Goal: Transaction & Acquisition: Purchase product/service

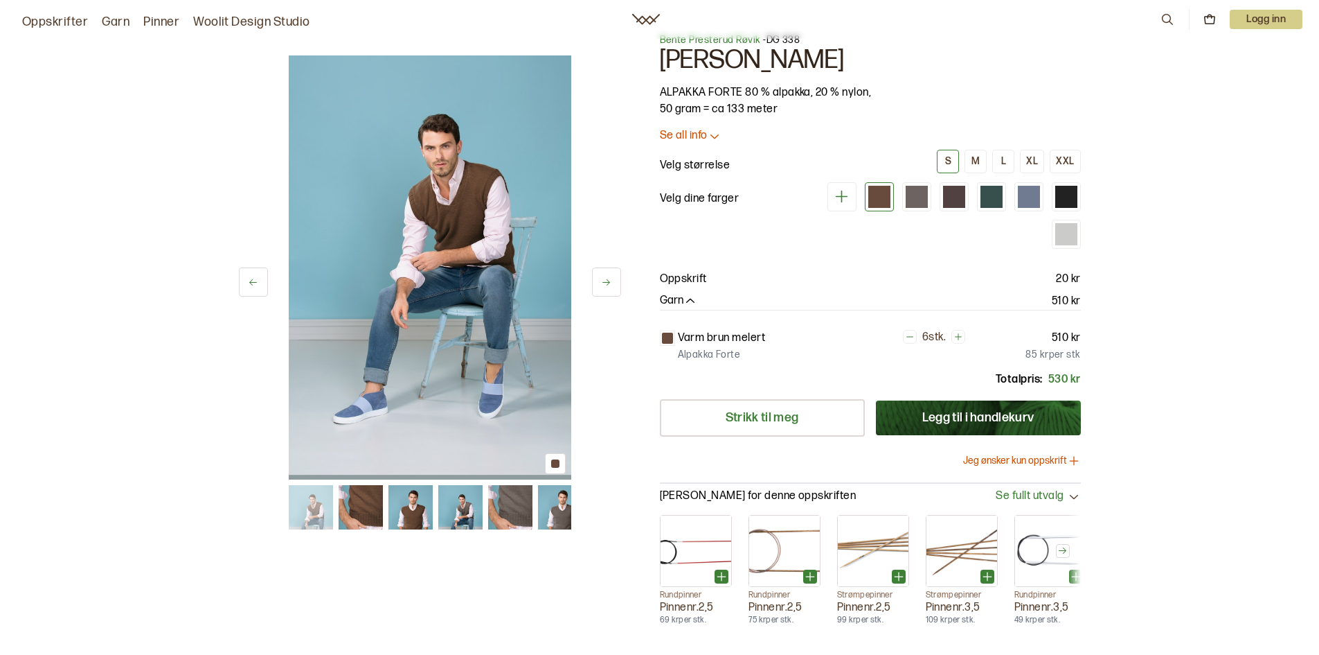
scroll to position [9, 0]
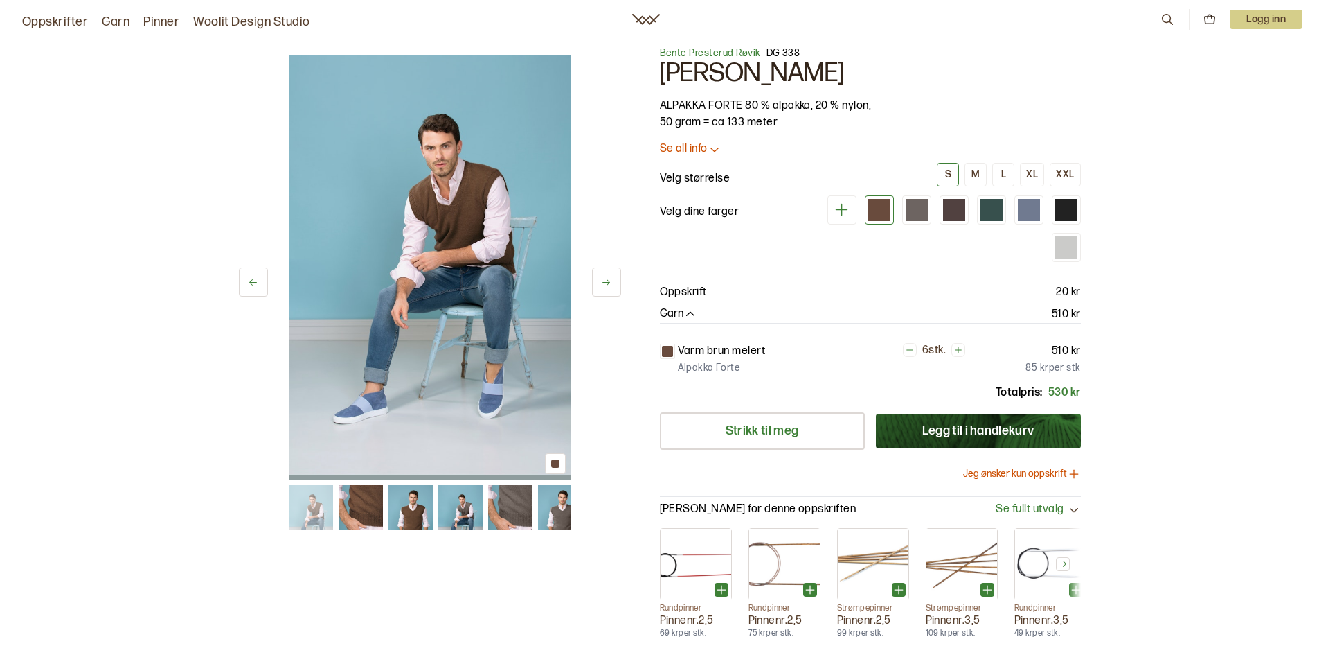
click at [707, 182] on p "Velg størrelse" at bounding box center [695, 178] width 71 height 17
click at [697, 152] on p "Se all info" at bounding box center [684, 149] width 48 height 15
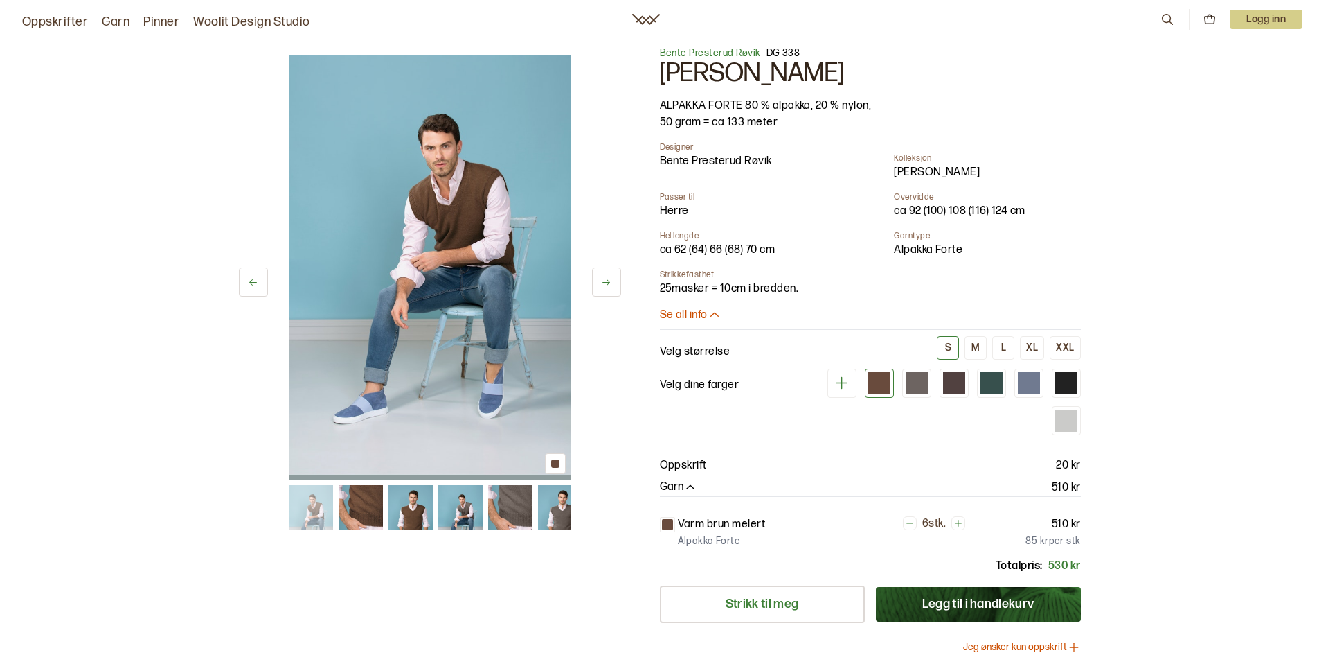
scroll to position [0, 0]
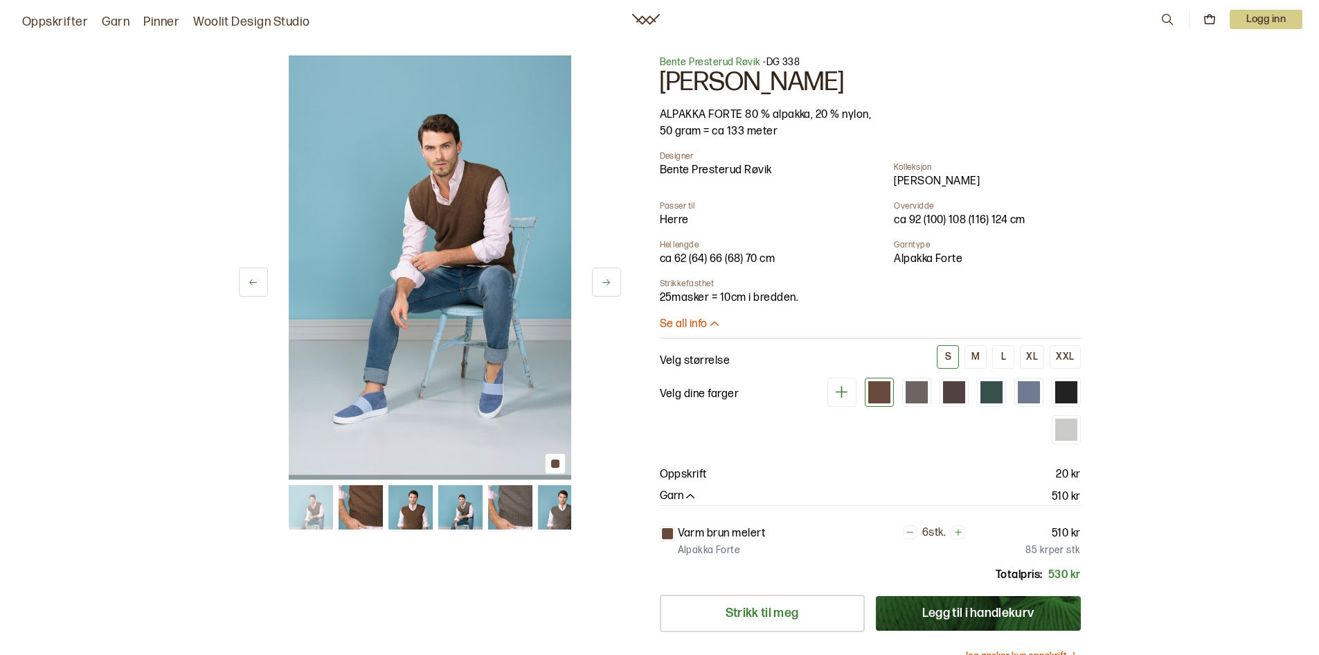
click at [967, 220] on div "ca 92 (100) 108 (116) 124 cm" at bounding box center [981, 220] width 175 height 17
click at [962, 217] on div "ca 92 (100) 108 (116) 124 cm" at bounding box center [981, 220] width 175 height 17
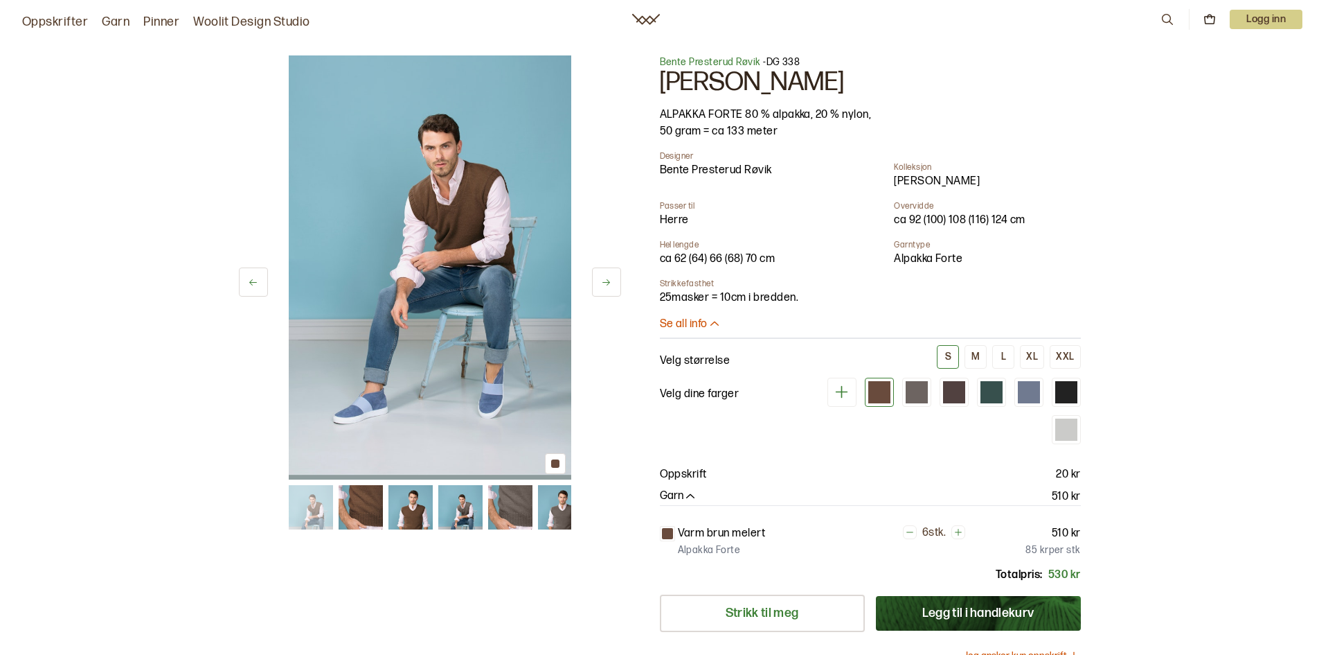
click at [959, 217] on div "ca 92 (100) 108 (116) 124 cm" at bounding box center [981, 220] width 175 height 17
click at [606, 278] on icon at bounding box center [606, 282] width 10 height 10
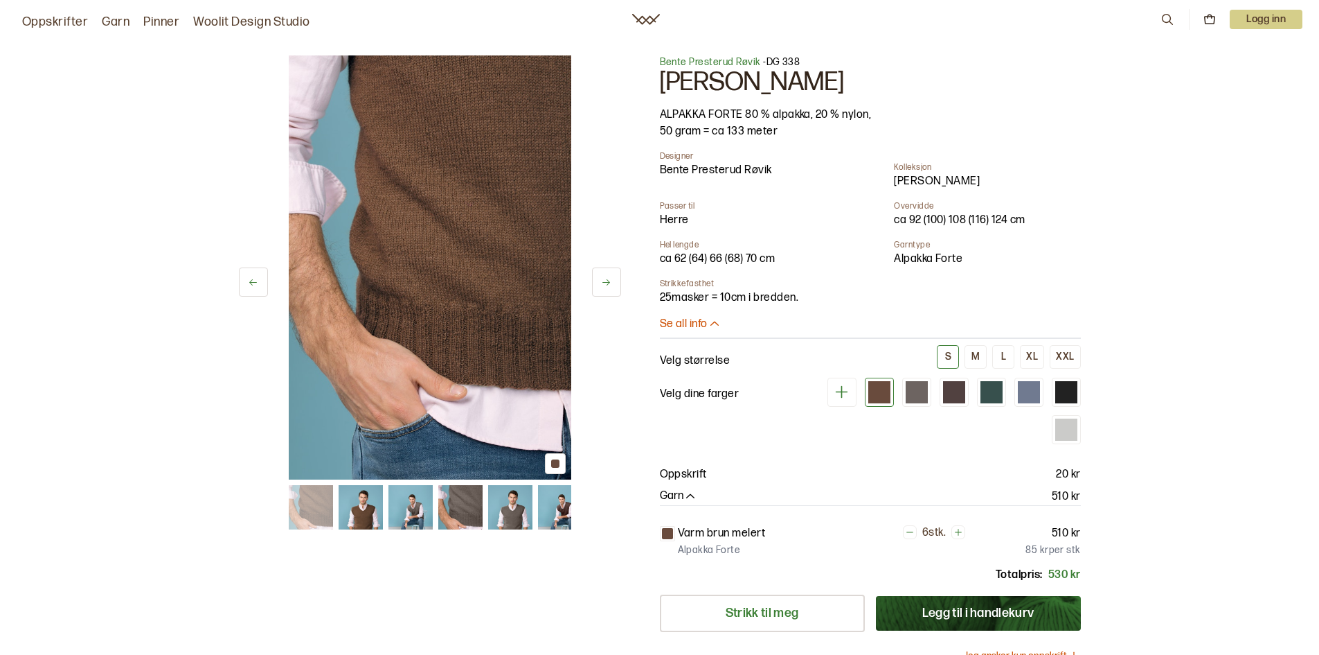
click at [606, 278] on icon at bounding box center [606, 282] width 10 height 10
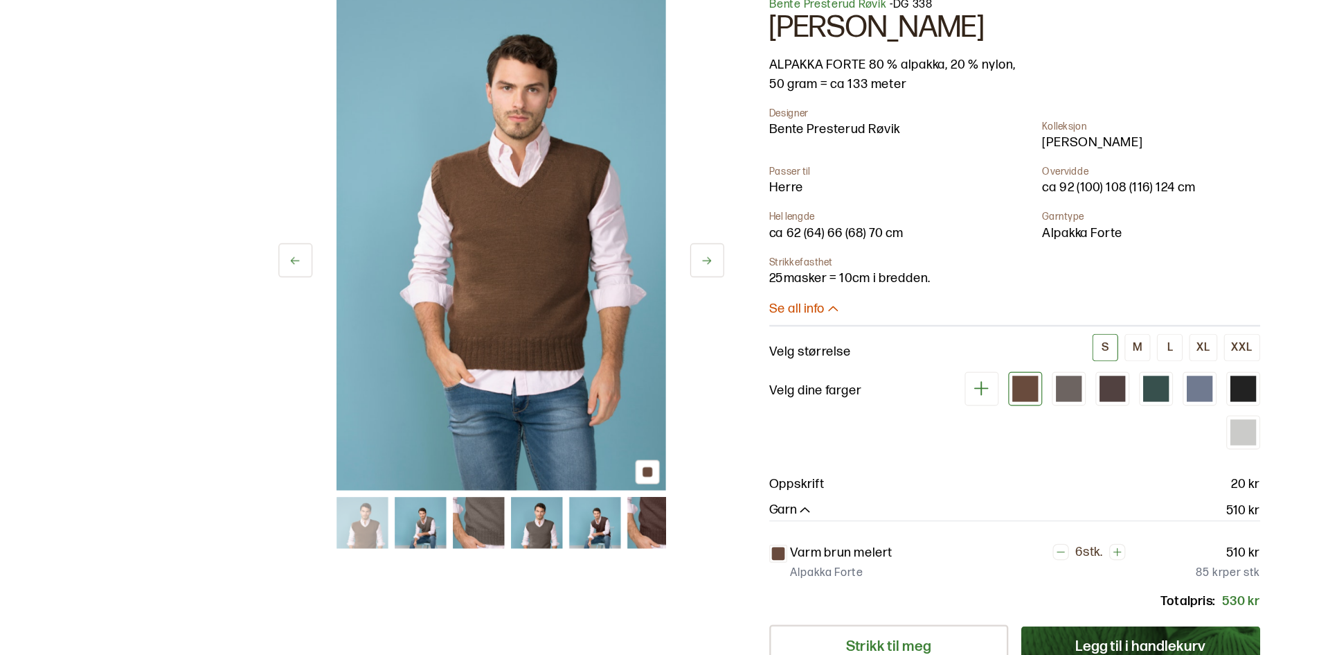
click at [454, 524] on img at bounding box center [460, 507] width 44 height 44
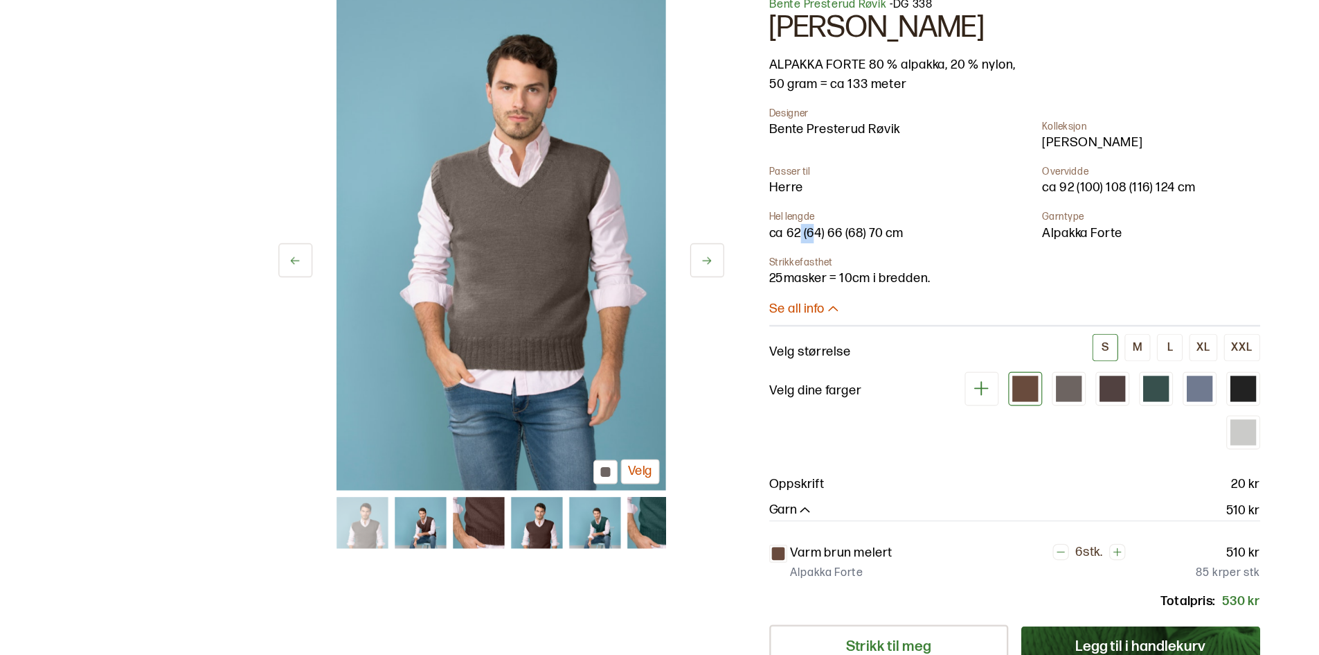
drag, startPoint x: 701, startPoint y: 258, endPoint x: 687, endPoint y: 253, distance: 14.9
click at [687, 253] on div "ca 62 (64) 66 (68) 70 cm" at bounding box center [747, 259] width 175 height 17
click at [703, 267] on div "ca 62 (64) 66 (68) 70 cm" at bounding box center [747, 259] width 175 height 17
click at [981, 353] on button "M" at bounding box center [976, 357] width 22 height 24
click at [959, 355] on button "S" at bounding box center [948, 357] width 22 height 24
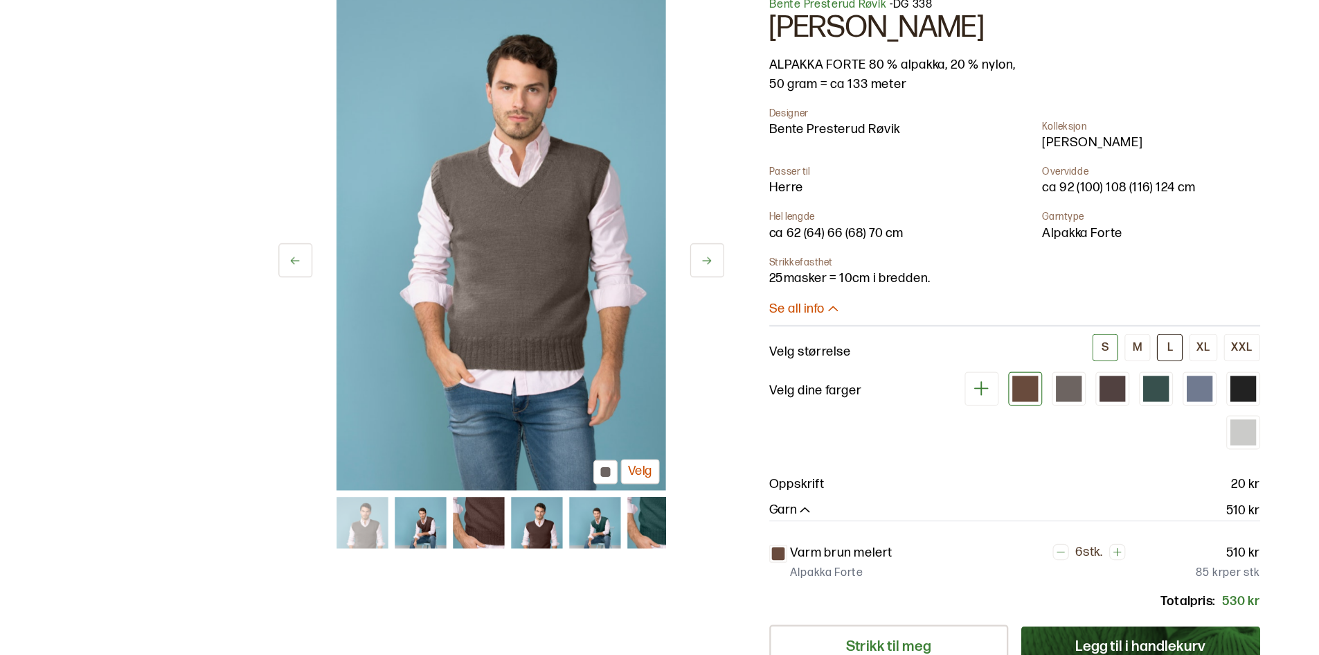
click at [1014, 356] on button "L" at bounding box center [1003, 357] width 22 height 24
click at [976, 357] on div "M" at bounding box center [976, 356] width 8 height 12
click at [1029, 360] on div "XL" at bounding box center [1032, 356] width 12 height 12
click at [1065, 362] on div "XXL" at bounding box center [1065, 356] width 18 height 12
click at [969, 355] on button "M" at bounding box center [976, 357] width 22 height 24
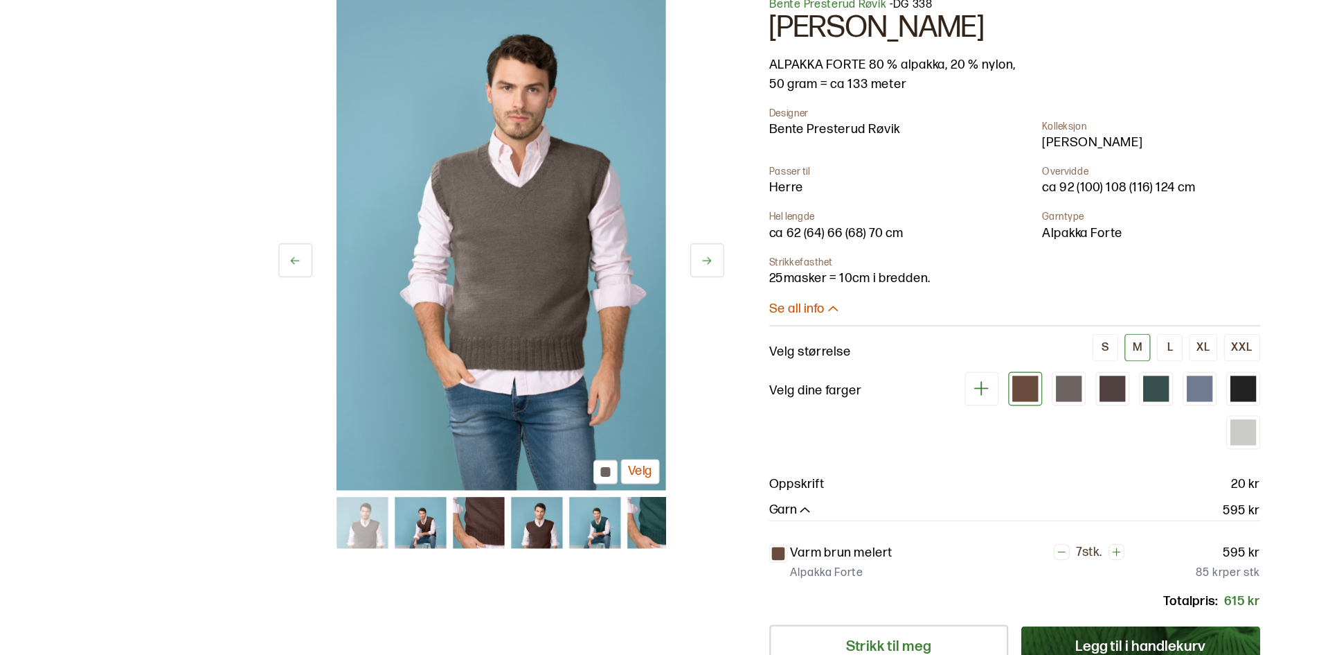
click at [697, 258] on div "ca 62 (64) 66 (68) 70 cm" at bounding box center [747, 259] width 175 height 17
click at [467, 515] on img at bounding box center [460, 507] width 44 height 44
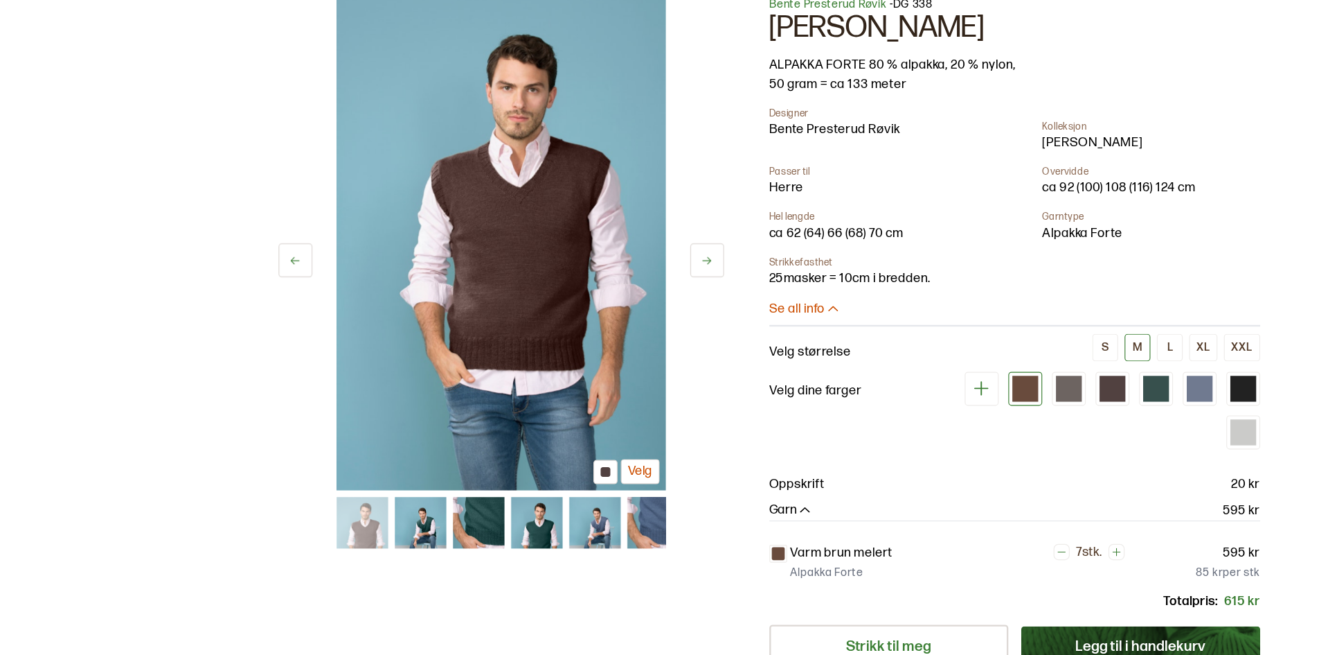
click at [555, 518] on img at bounding box center [559, 507] width 44 height 44
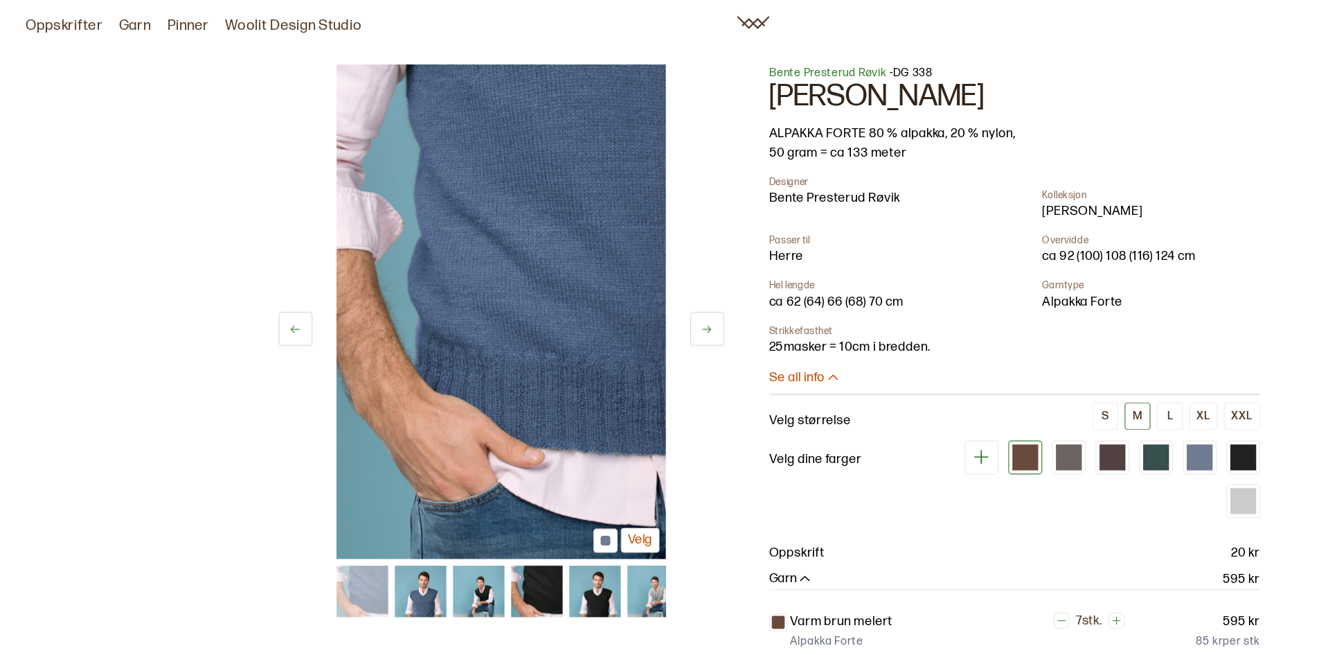
click at [407, 509] on img at bounding box center [410, 507] width 44 height 44
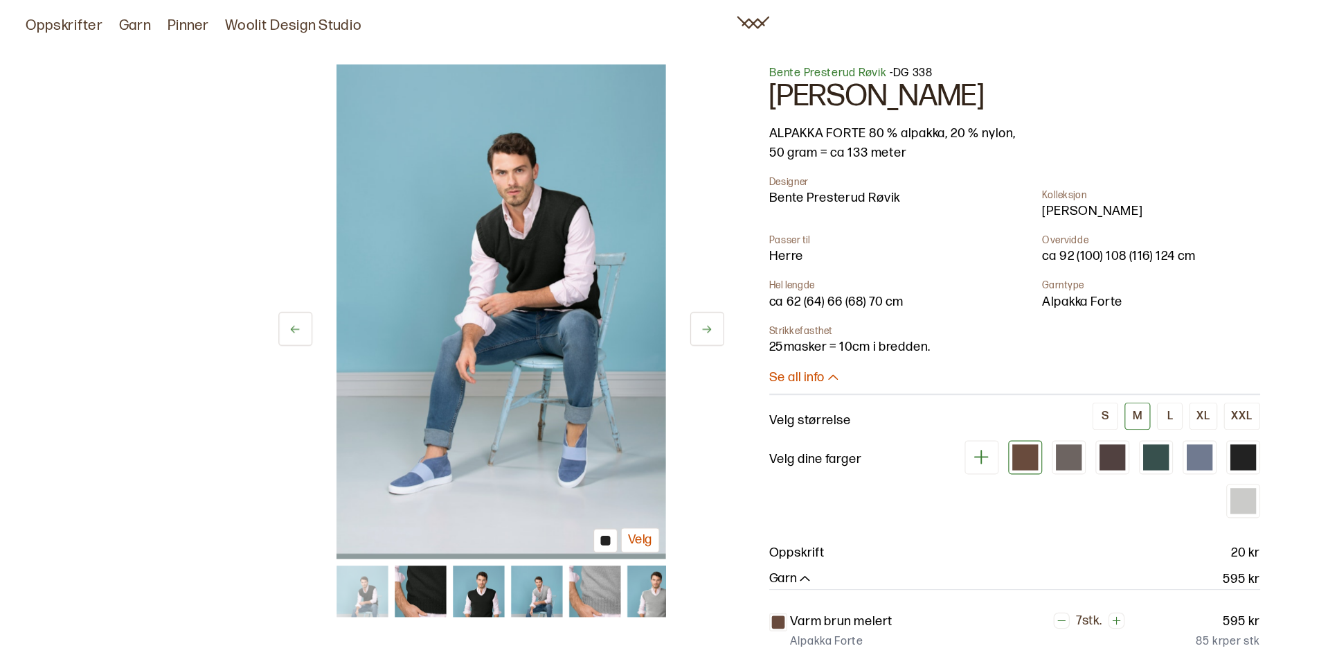
click at [474, 504] on img at bounding box center [460, 507] width 44 height 44
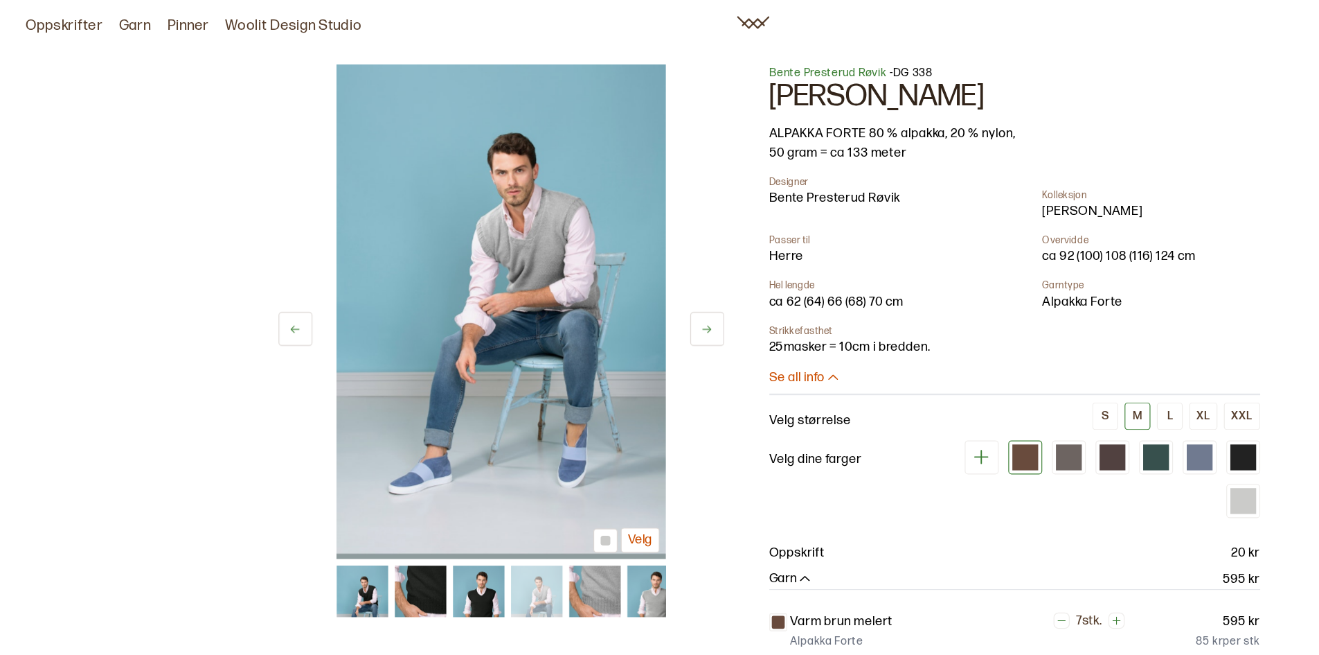
click at [564, 506] on img at bounding box center [559, 507] width 44 height 44
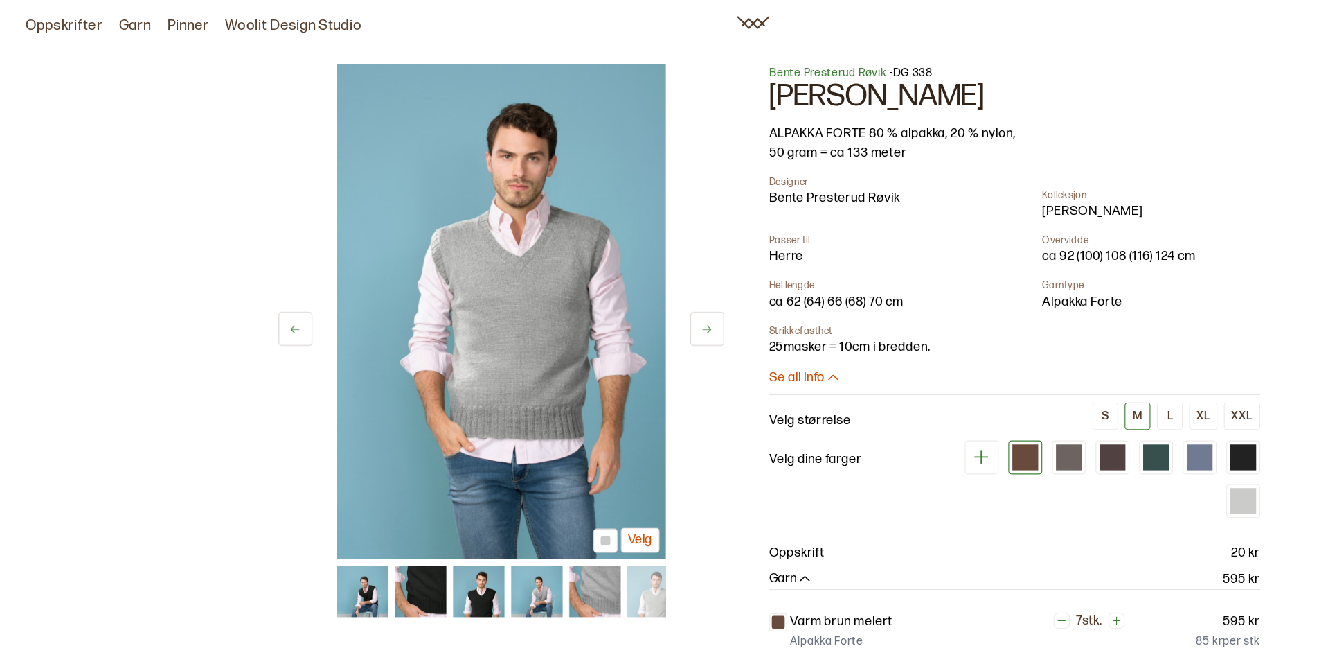
click at [604, 279] on icon at bounding box center [606, 282] width 10 height 10
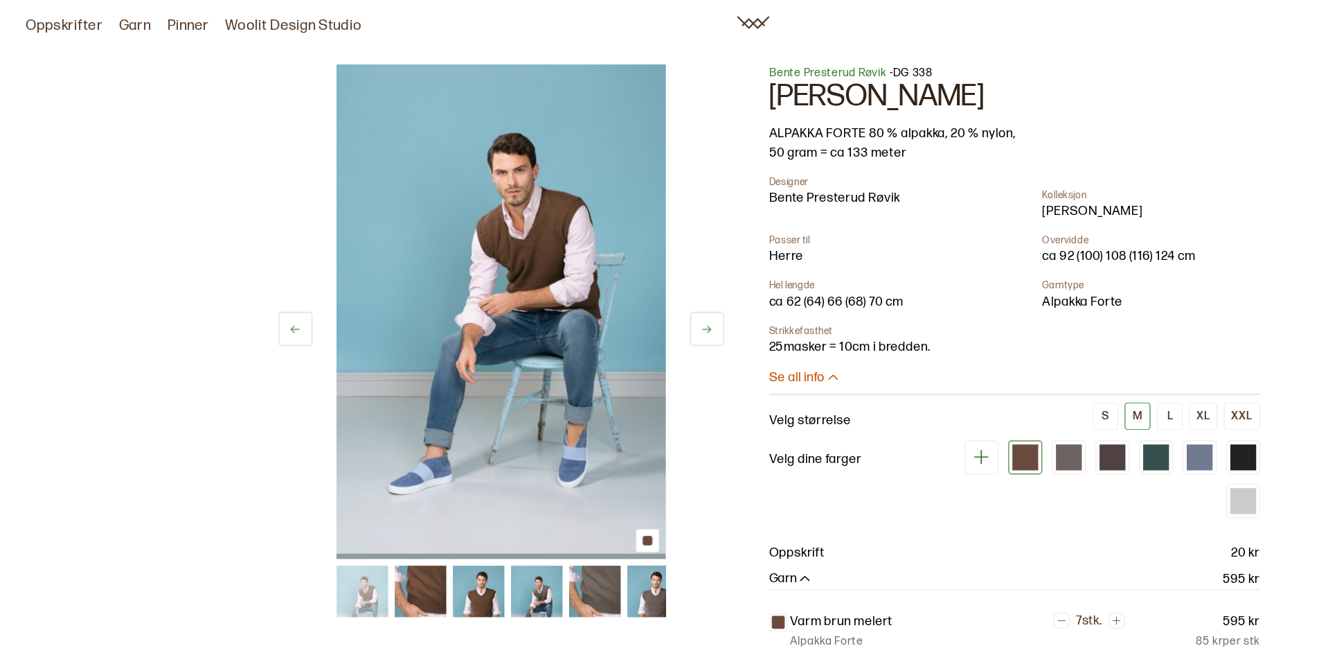
click at [604, 279] on icon at bounding box center [606, 282] width 10 height 10
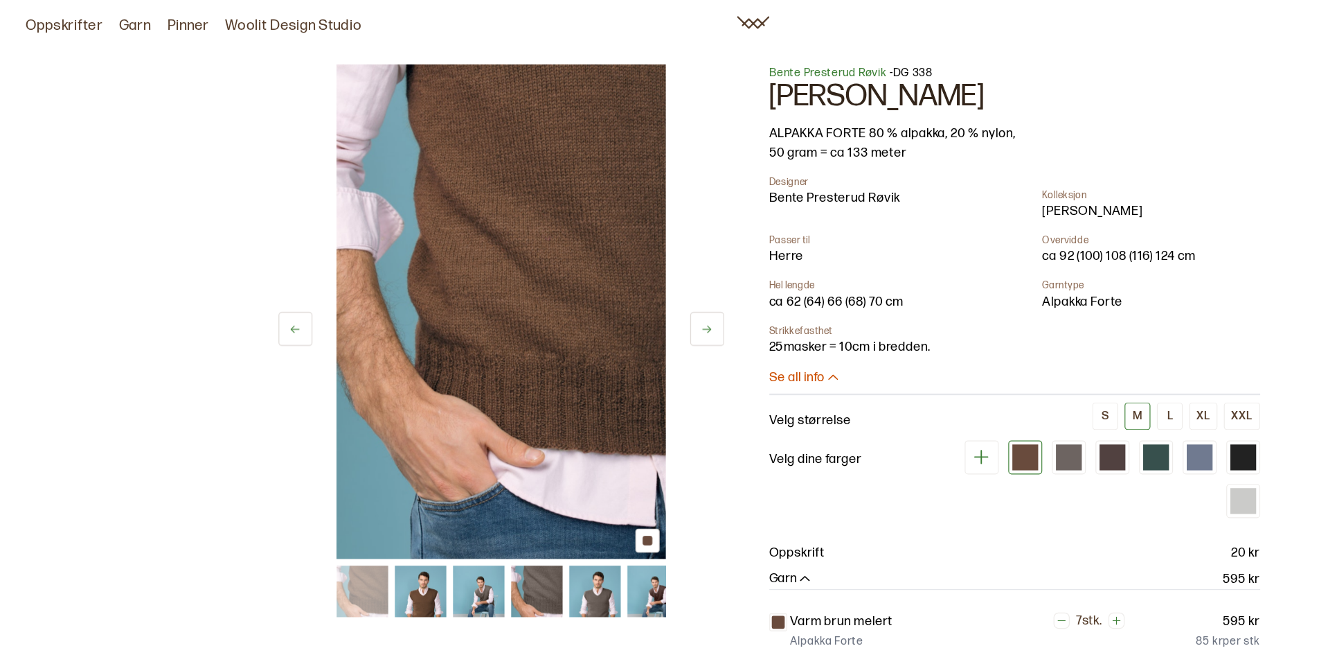
click at [250, 278] on icon at bounding box center [253, 282] width 10 height 10
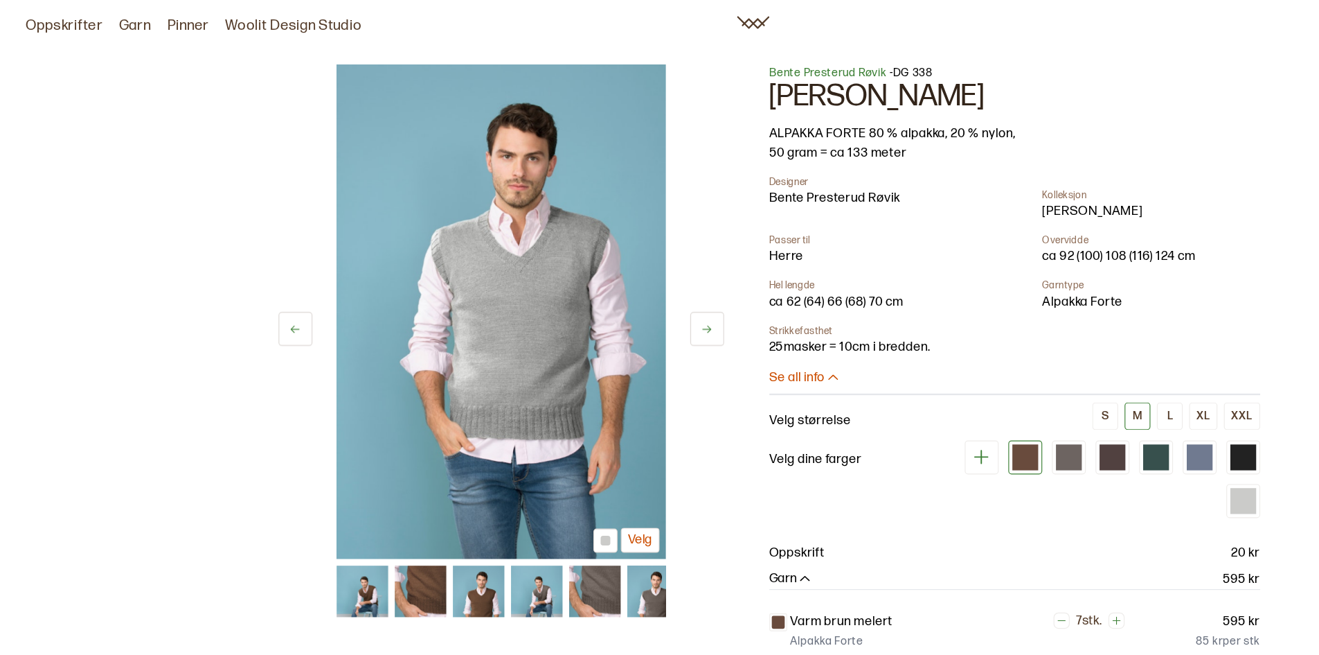
click at [247, 276] on button at bounding box center [253, 281] width 29 height 29
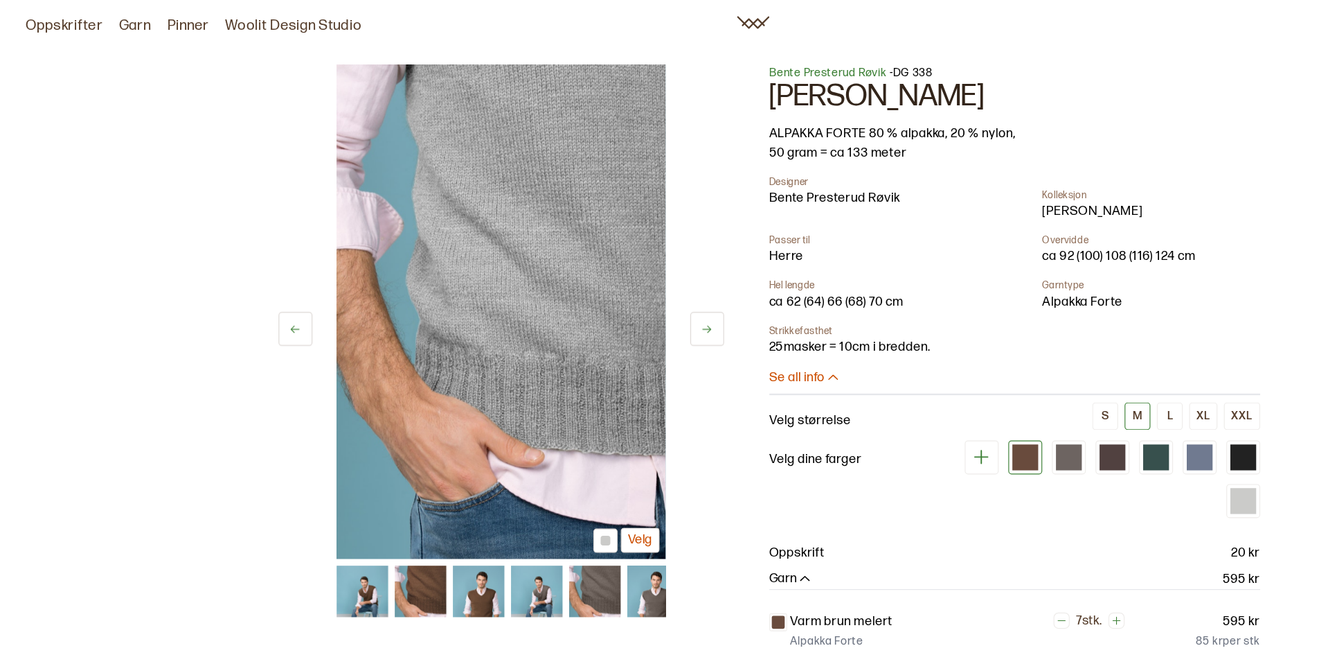
click at [247, 276] on button at bounding box center [253, 281] width 29 height 29
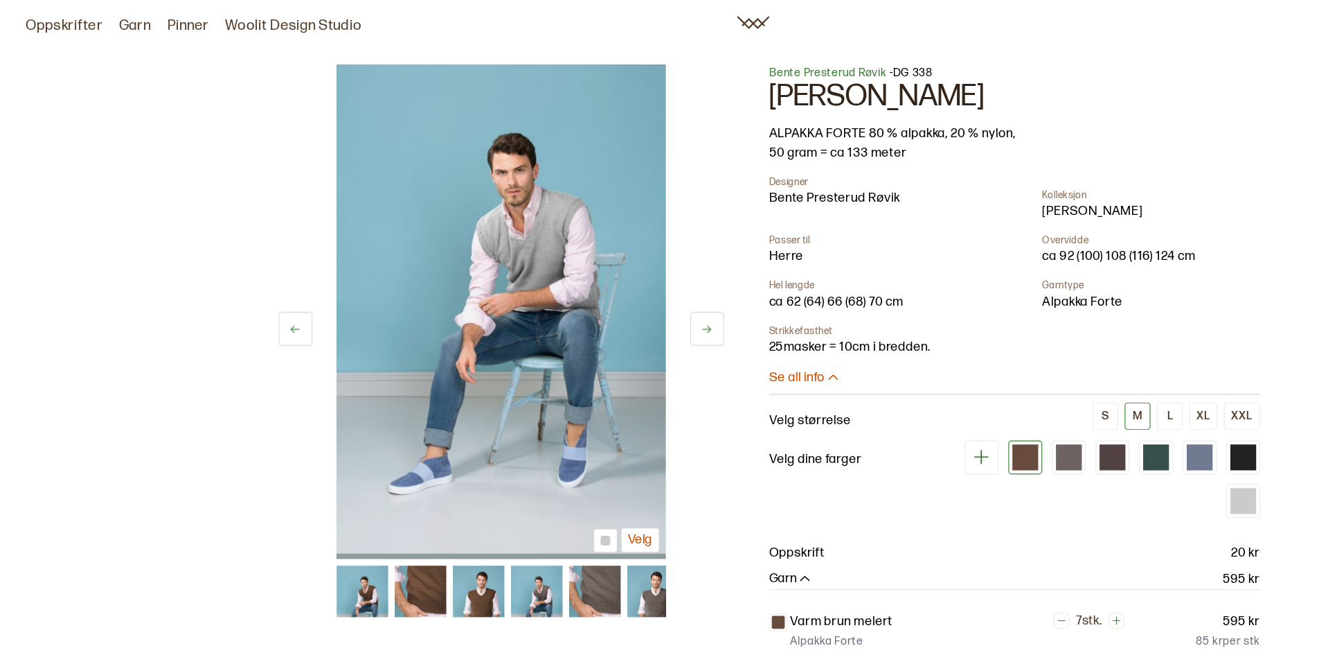
click at [609, 282] on icon at bounding box center [607, 282] width 8 height 6
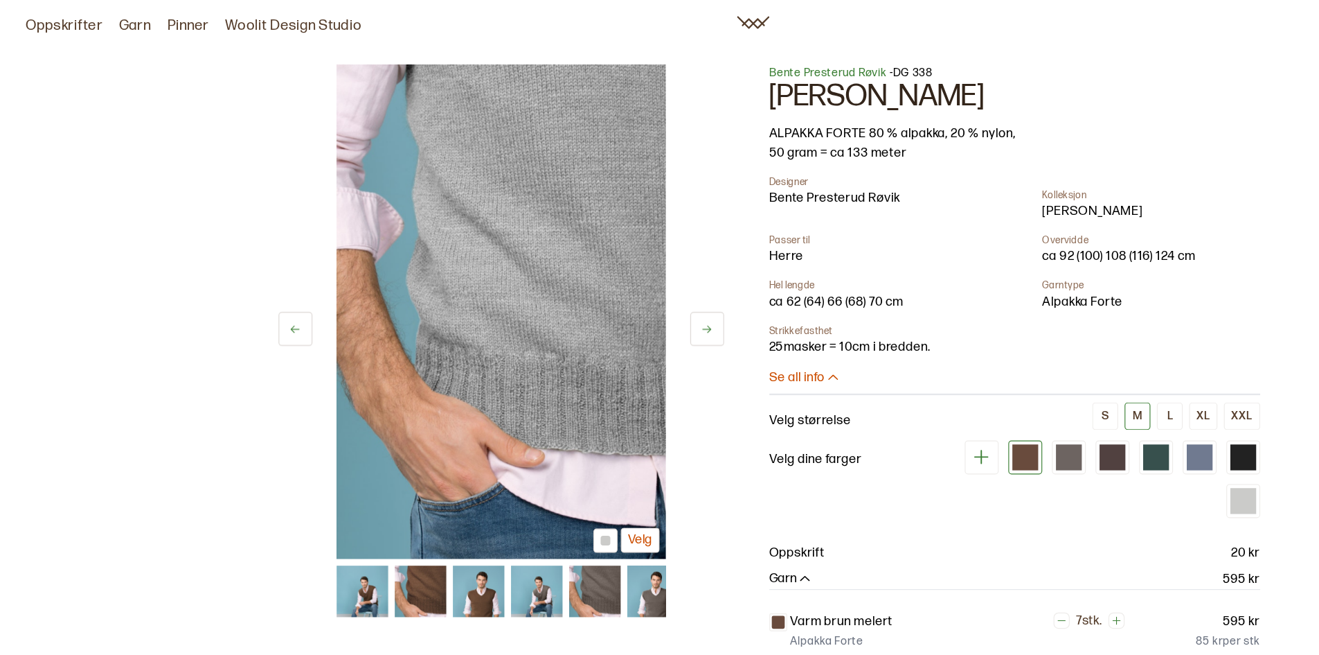
click at [266, 275] on button at bounding box center [253, 281] width 29 height 29
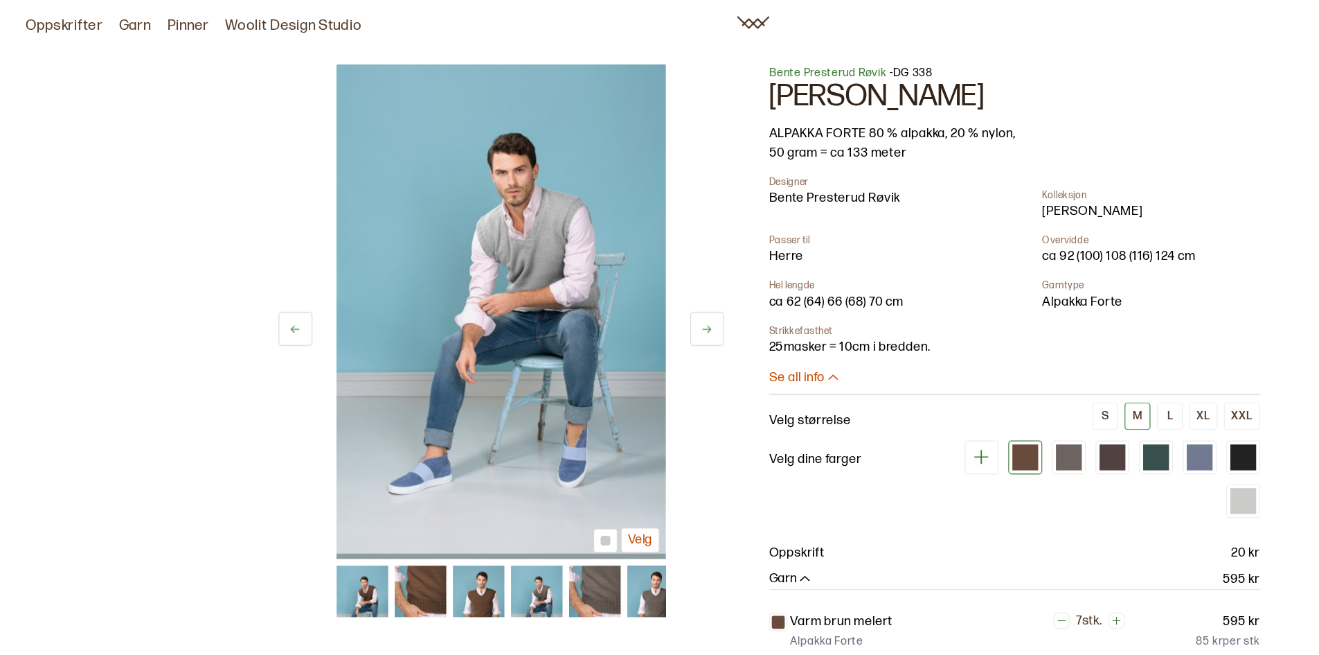
click at [266, 275] on button at bounding box center [253, 281] width 29 height 29
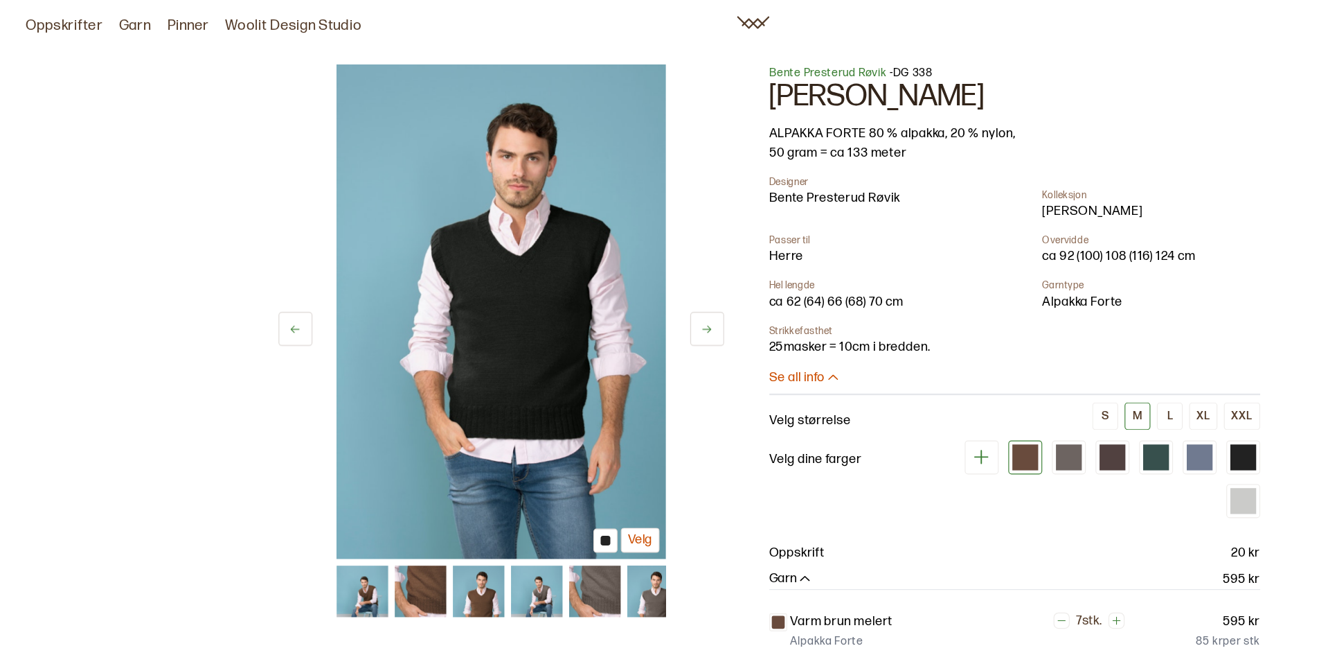
click at [266, 275] on button at bounding box center [253, 281] width 29 height 29
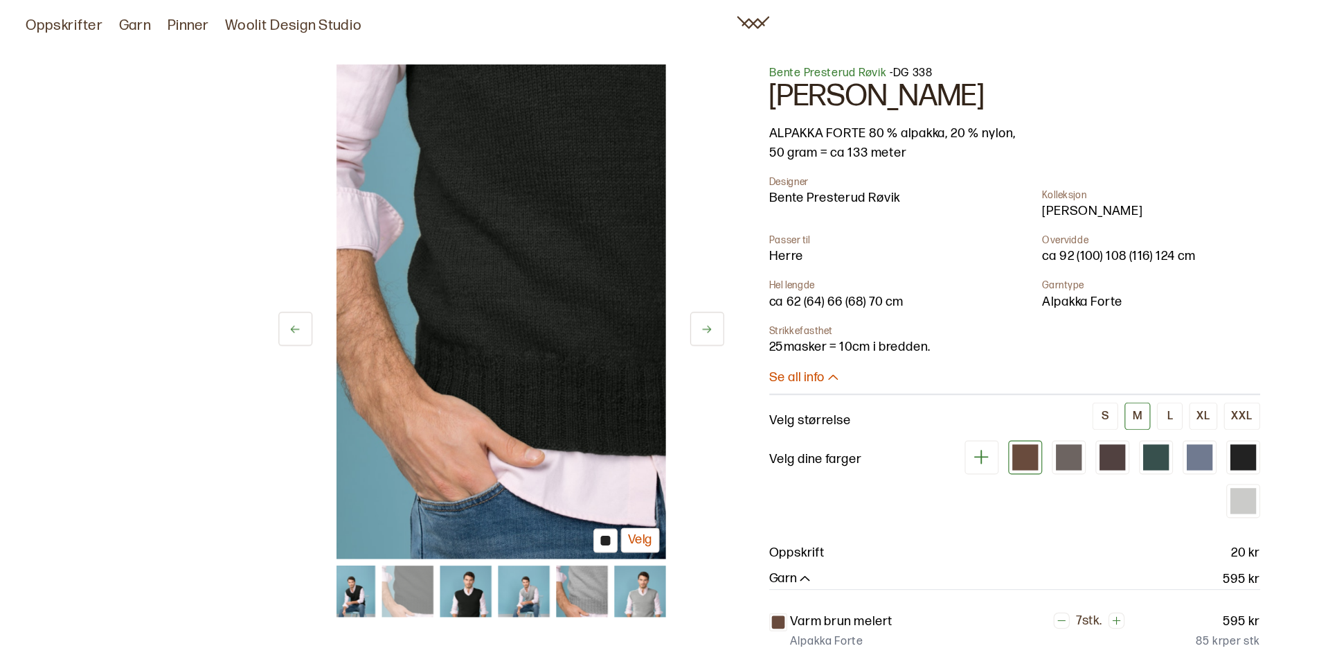
click at [266, 275] on button at bounding box center [253, 281] width 29 height 29
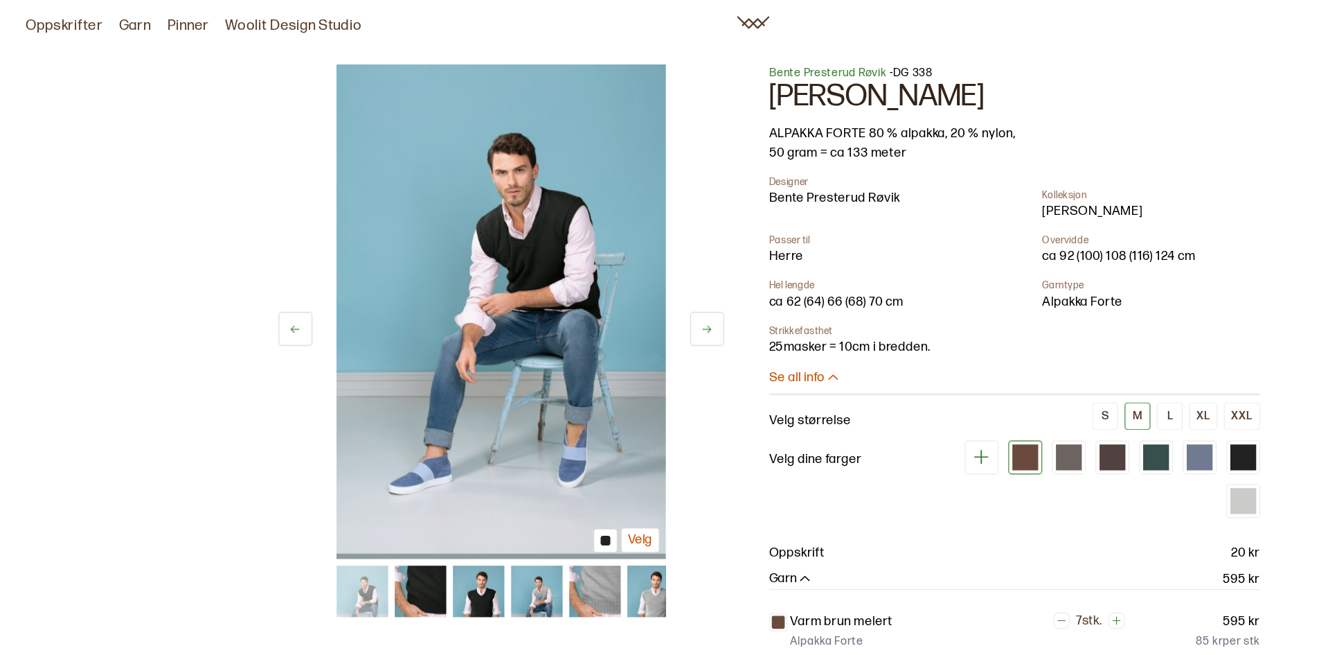
click at [266, 275] on button at bounding box center [253, 281] width 29 height 29
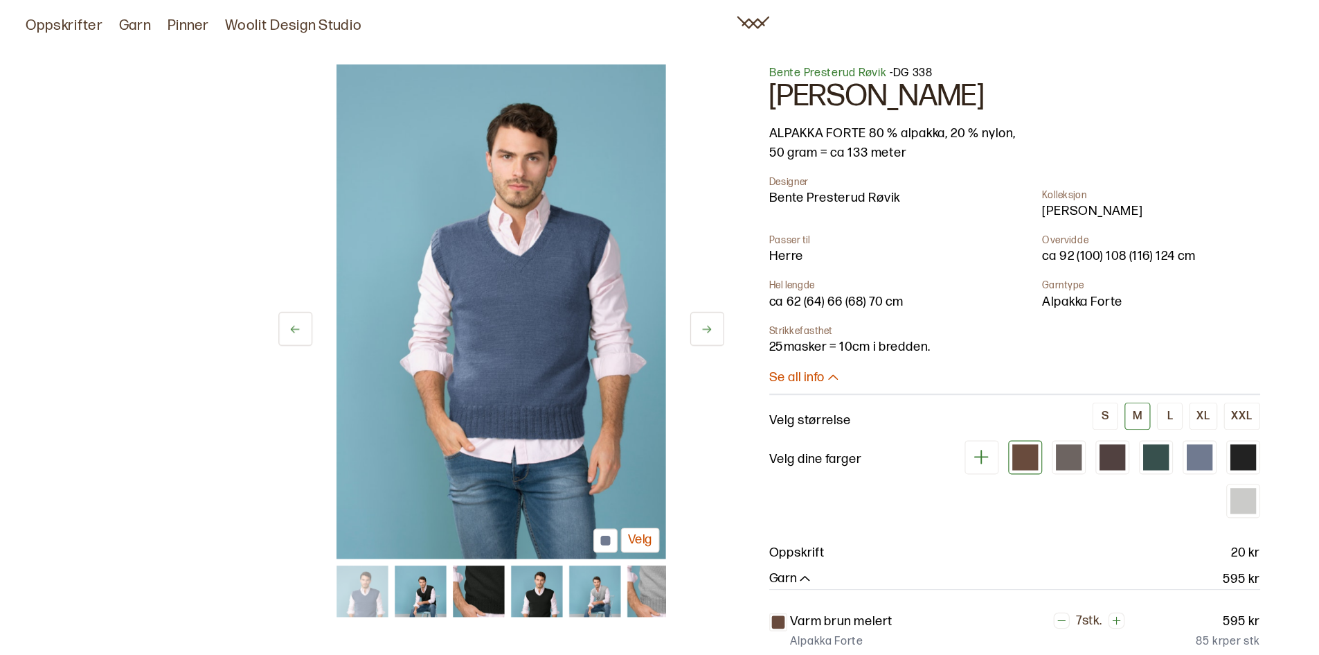
click at [266, 275] on button at bounding box center [253, 281] width 29 height 29
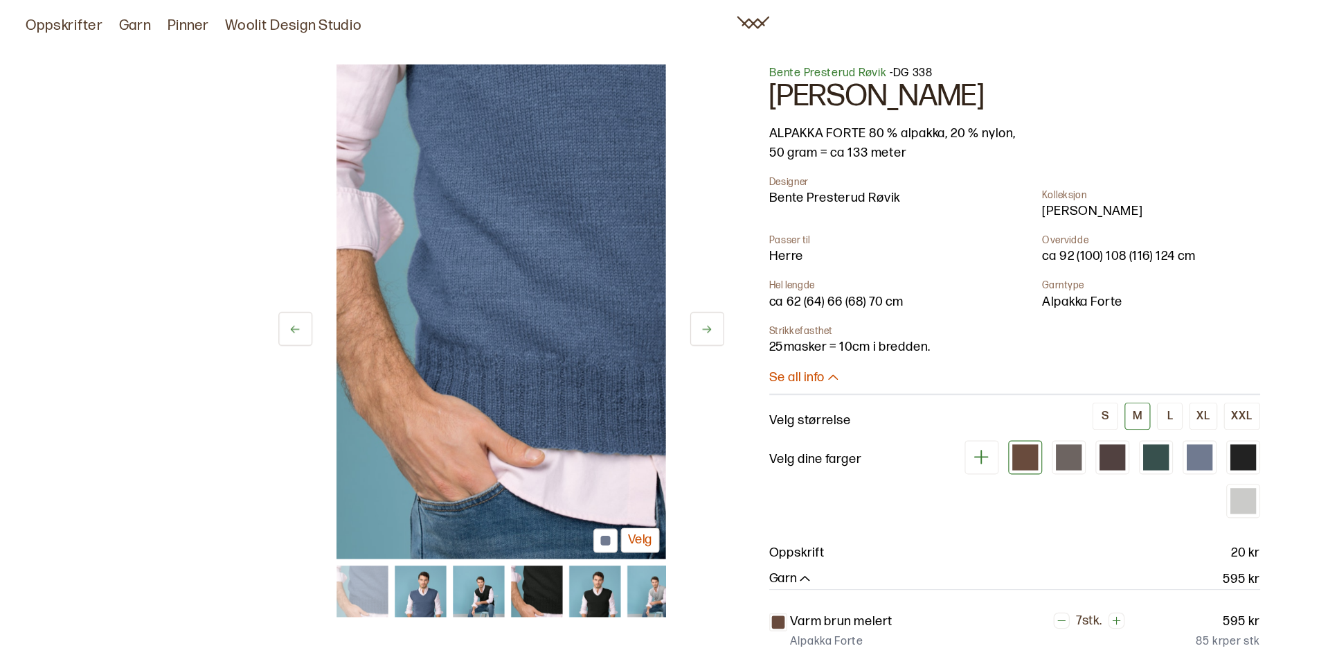
click at [266, 275] on button at bounding box center [253, 281] width 29 height 29
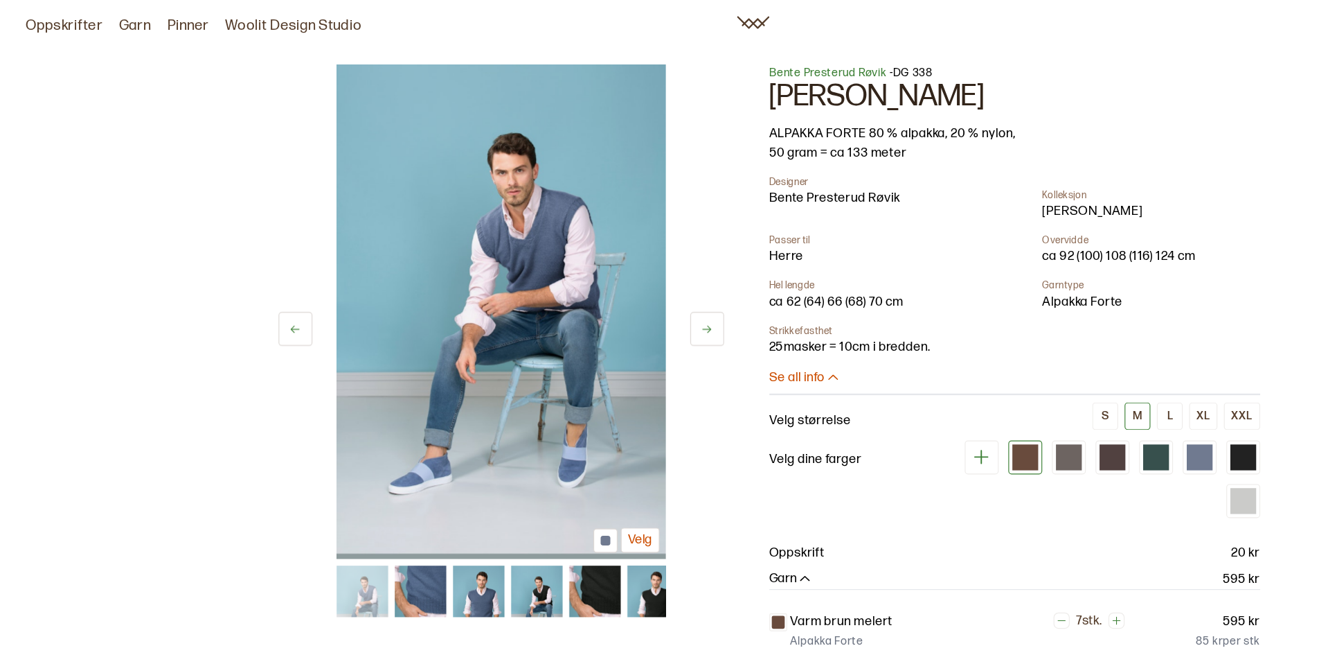
click at [266, 275] on button at bounding box center [253, 281] width 29 height 29
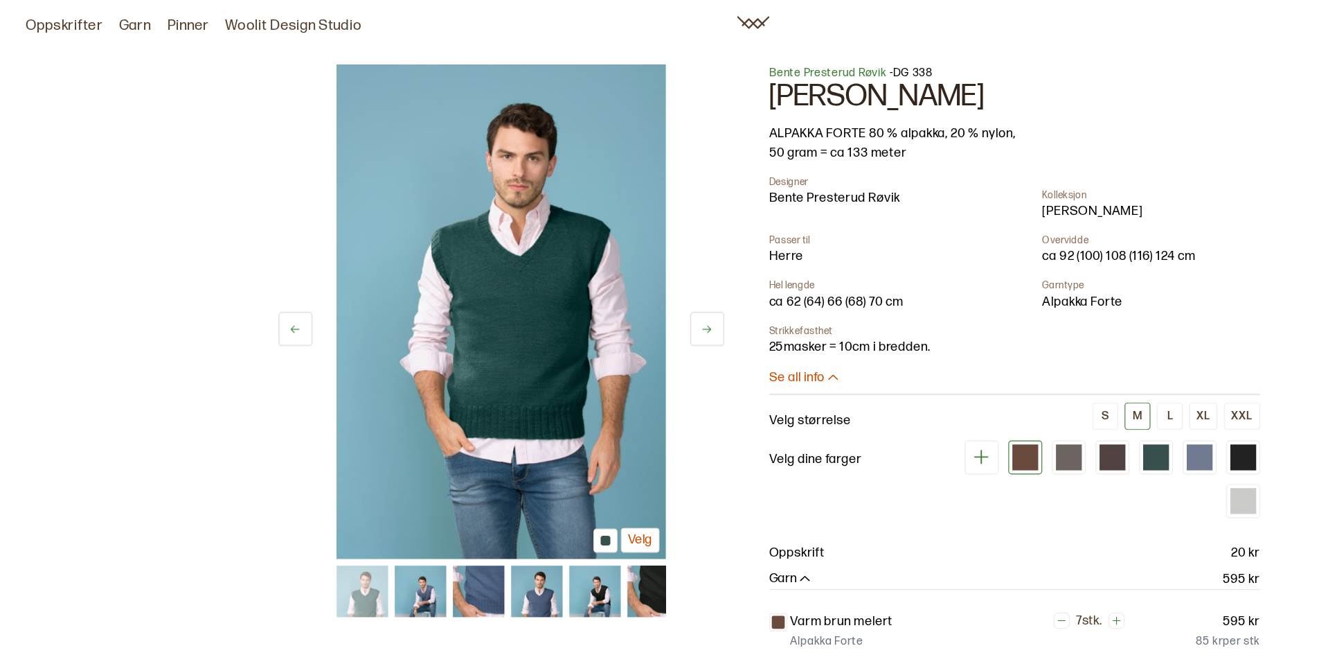
click at [266, 275] on button at bounding box center [253, 281] width 29 height 29
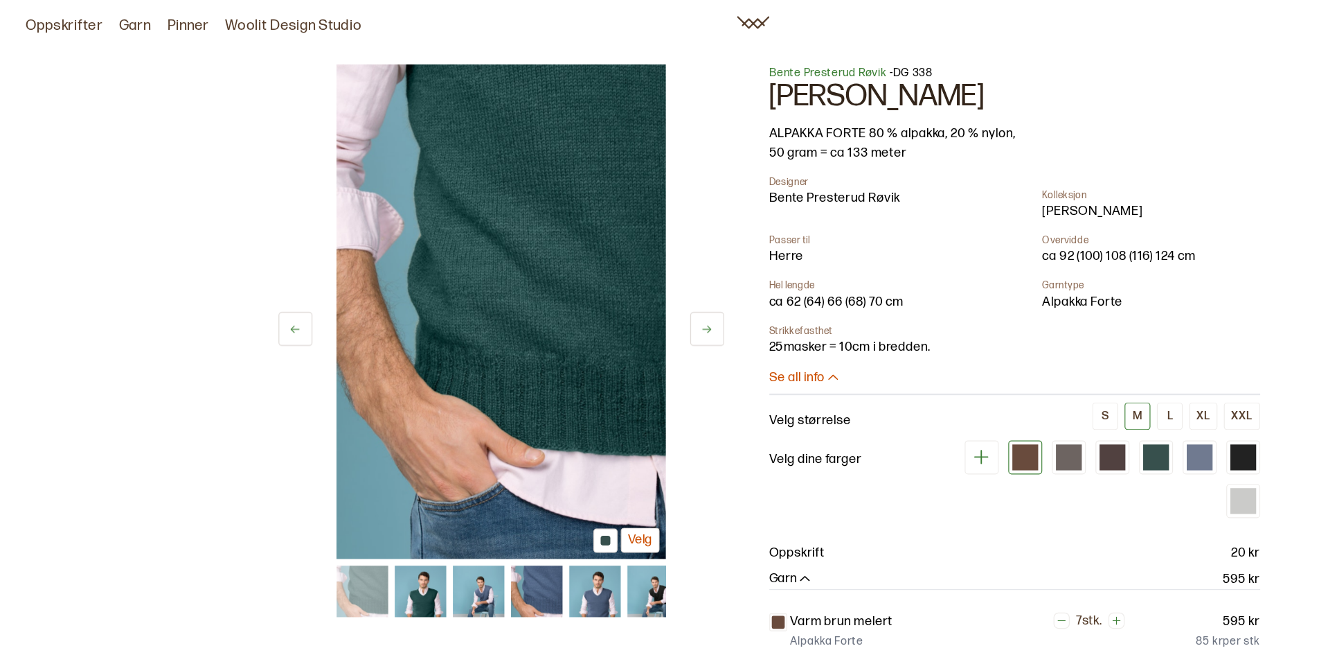
click at [266, 275] on button at bounding box center [253, 281] width 29 height 29
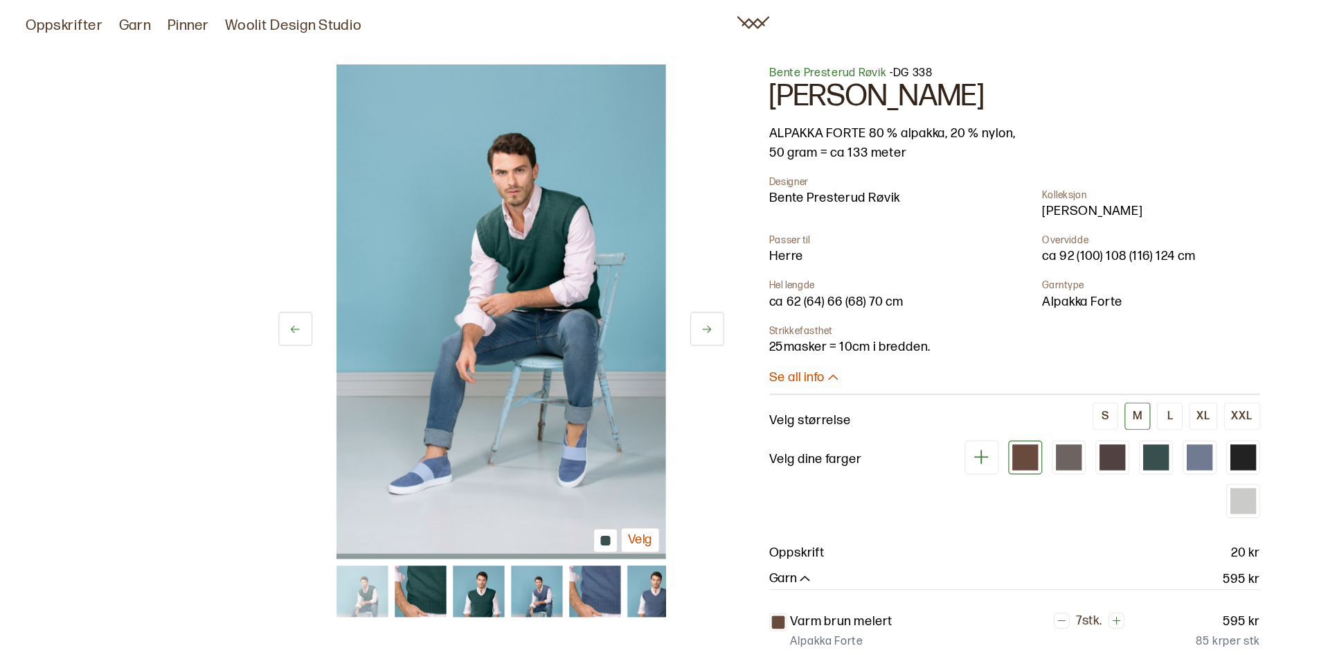
click at [266, 275] on button at bounding box center [253, 281] width 29 height 29
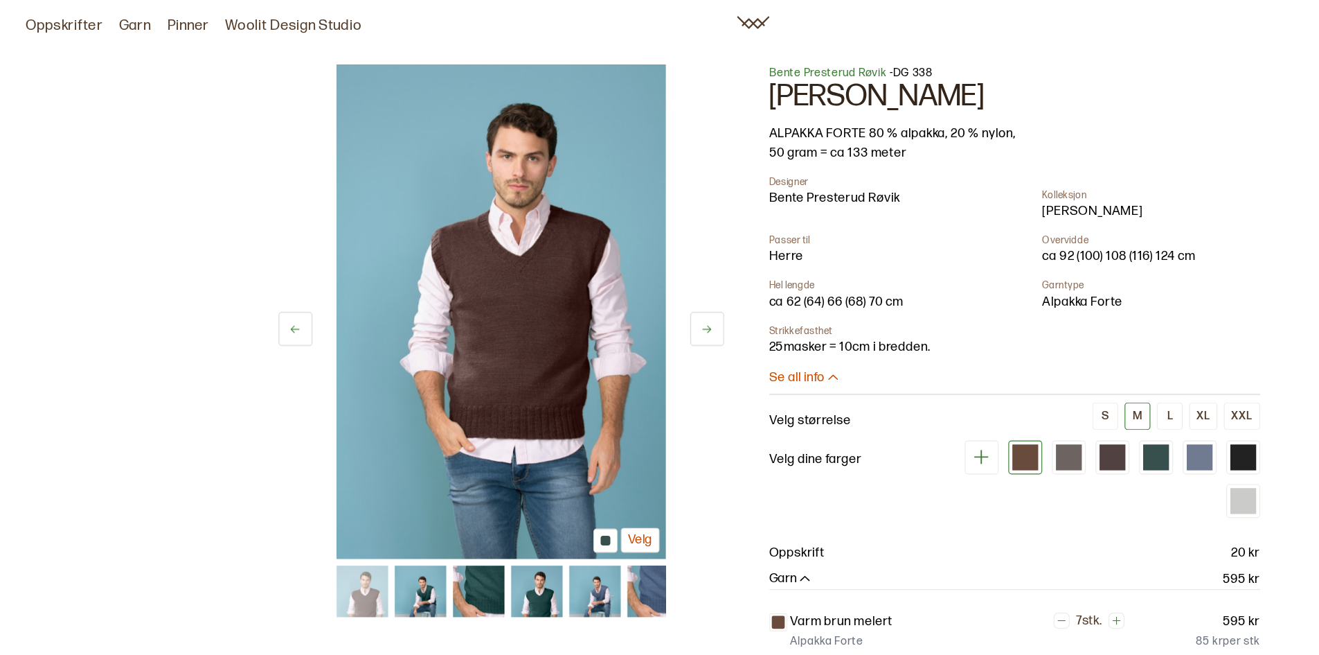
click at [266, 275] on button at bounding box center [253, 281] width 29 height 29
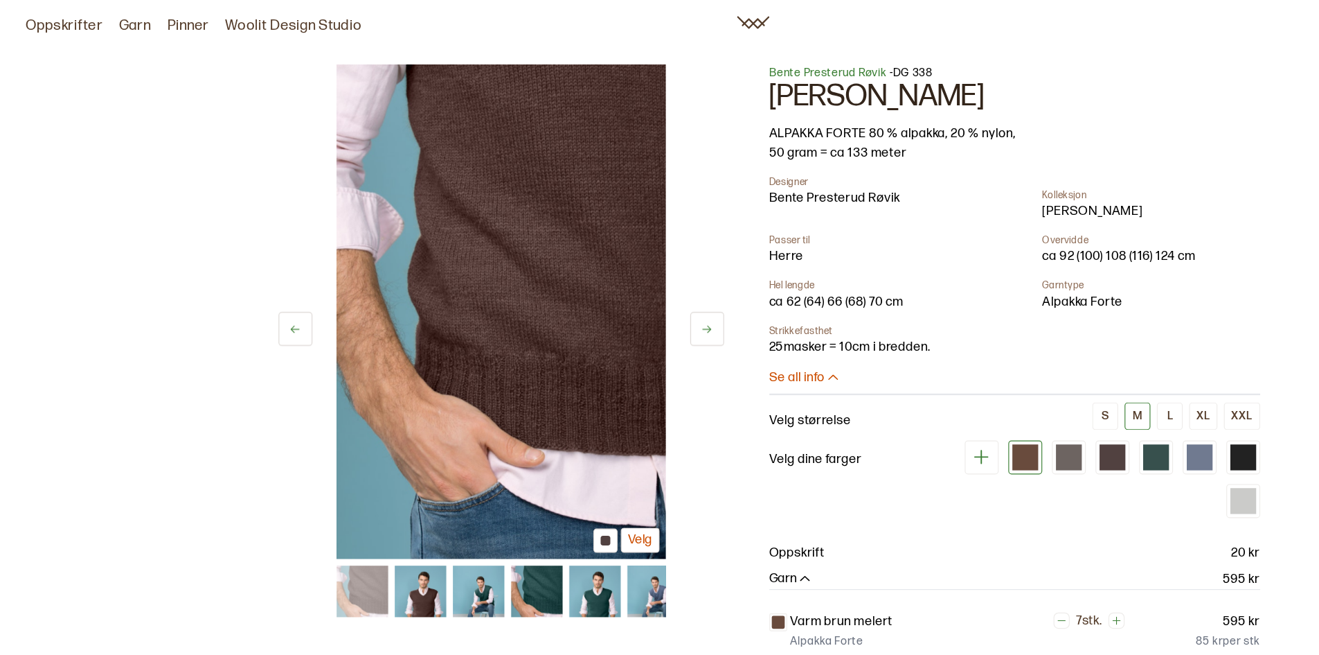
click at [266, 275] on button at bounding box center [253, 281] width 29 height 29
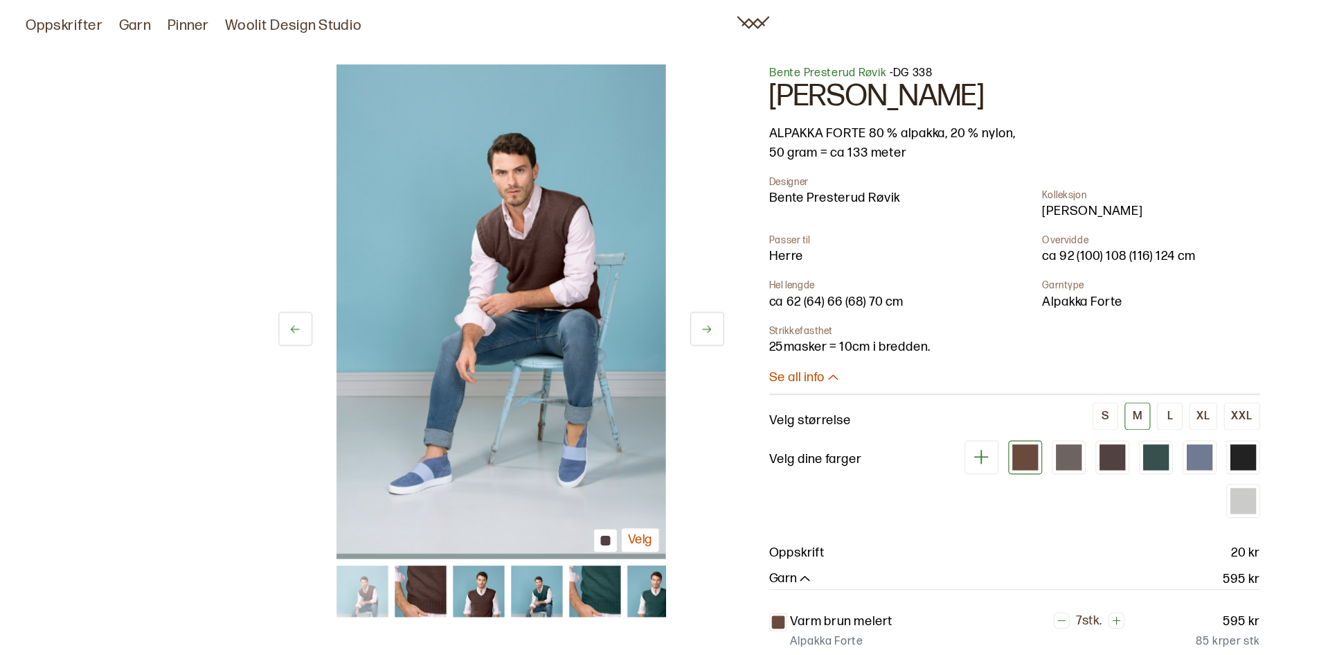
click at [611, 275] on button at bounding box center [606, 281] width 29 height 29
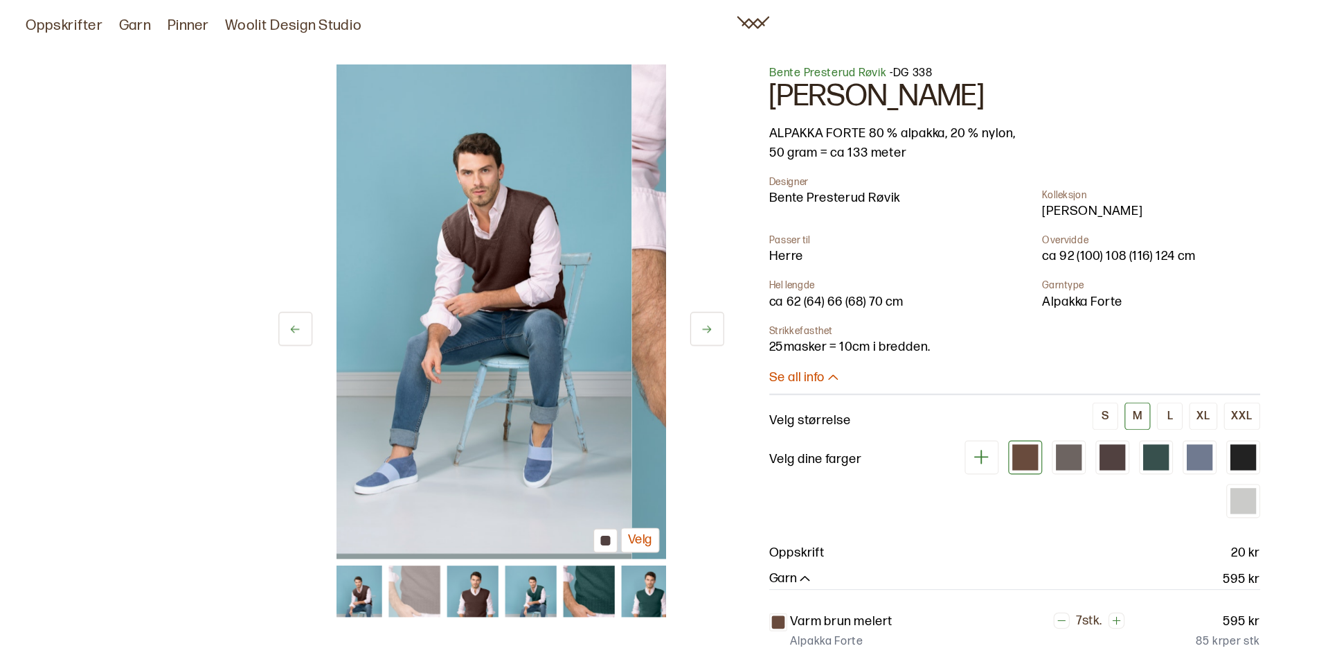
click at [611, 275] on button at bounding box center [606, 281] width 29 height 29
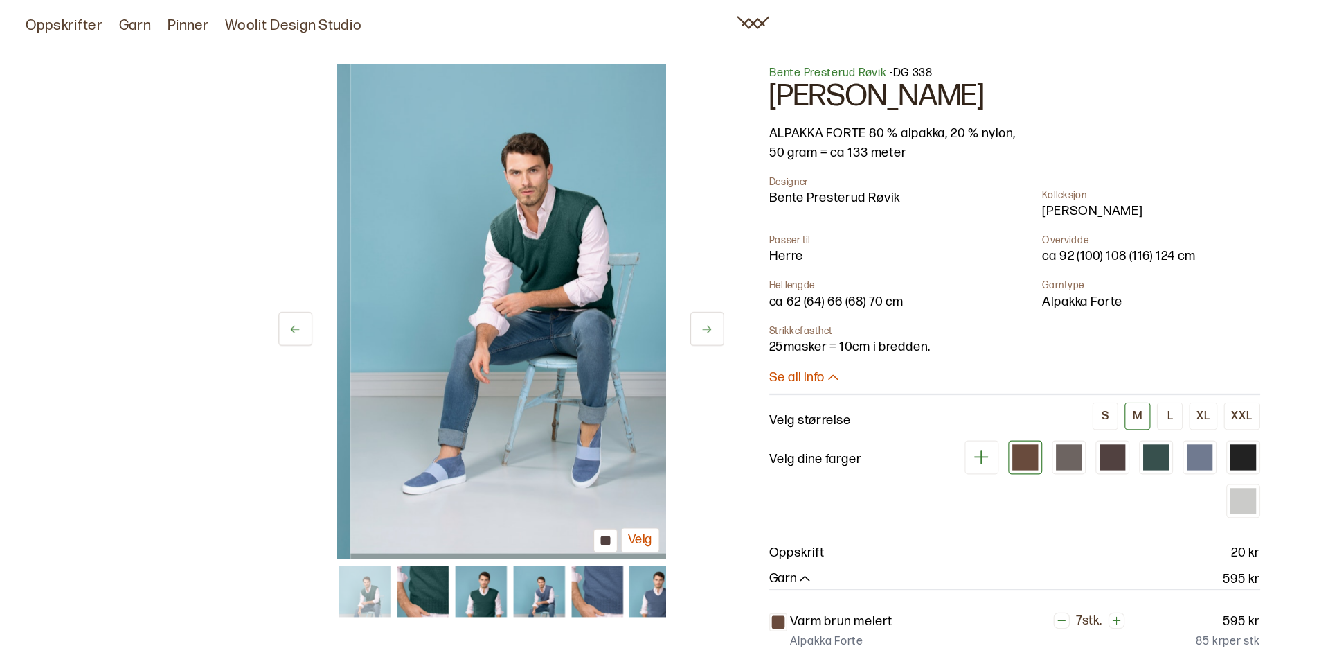
click at [611, 275] on button at bounding box center [606, 281] width 29 height 29
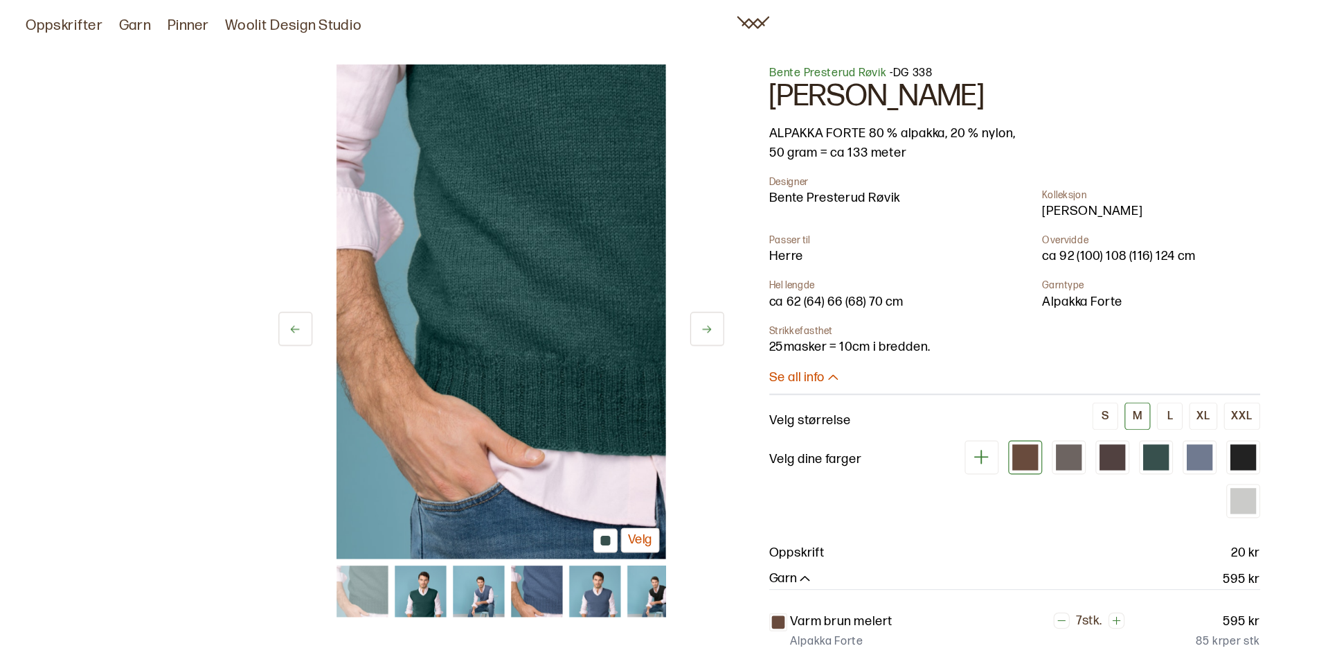
click at [602, 288] on button at bounding box center [606, 281] width 29 height 29
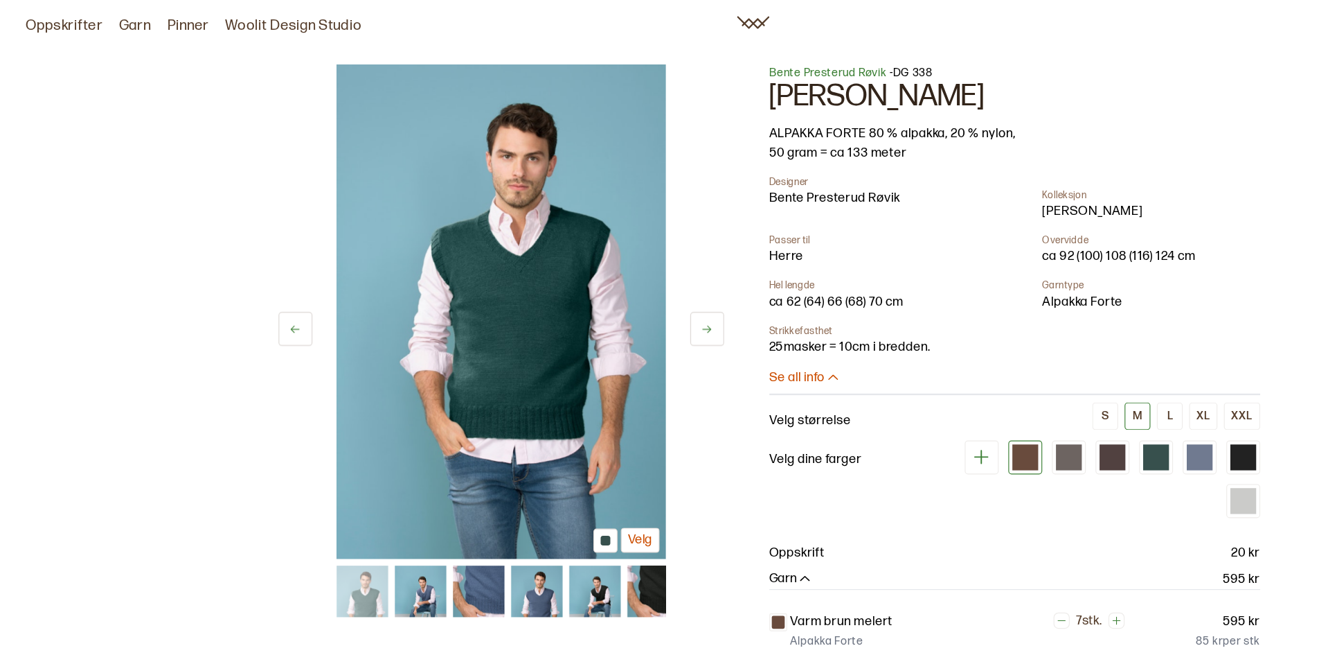
click at [602, 277] on icon at bounding box center [606, 282] width 10 height 10
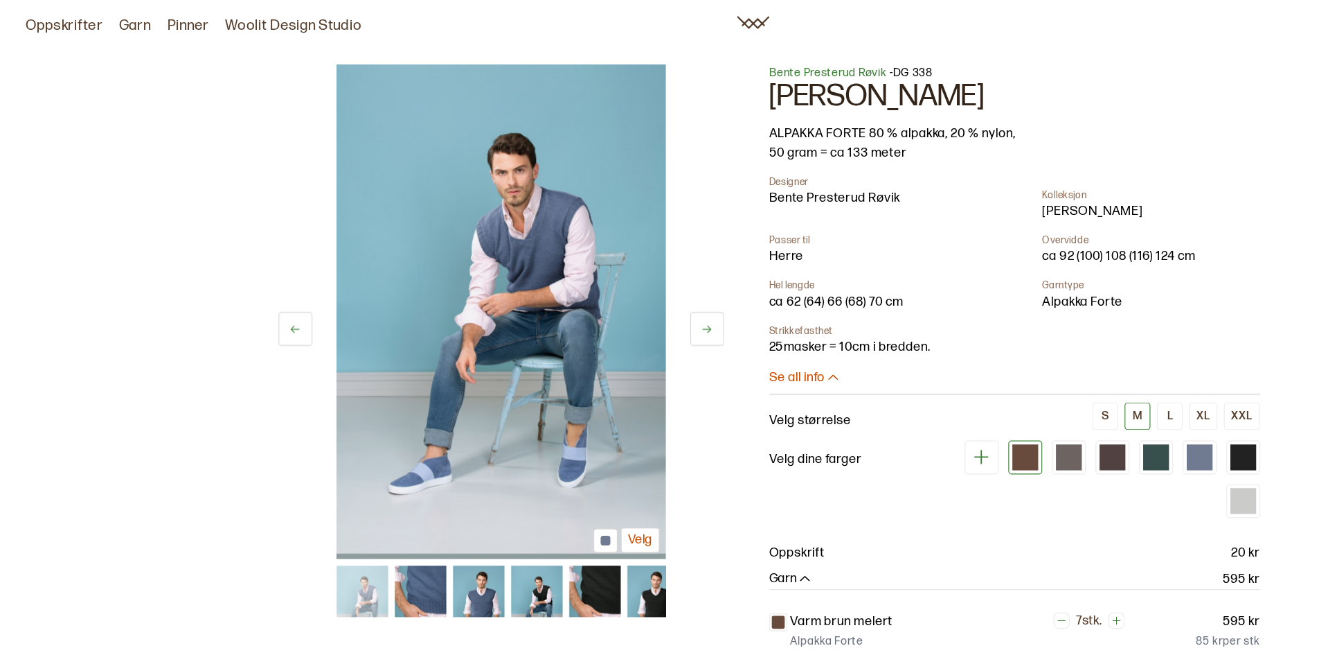
click at [602, 277] on icon at bounding box center [606, 282] width 10 height 10
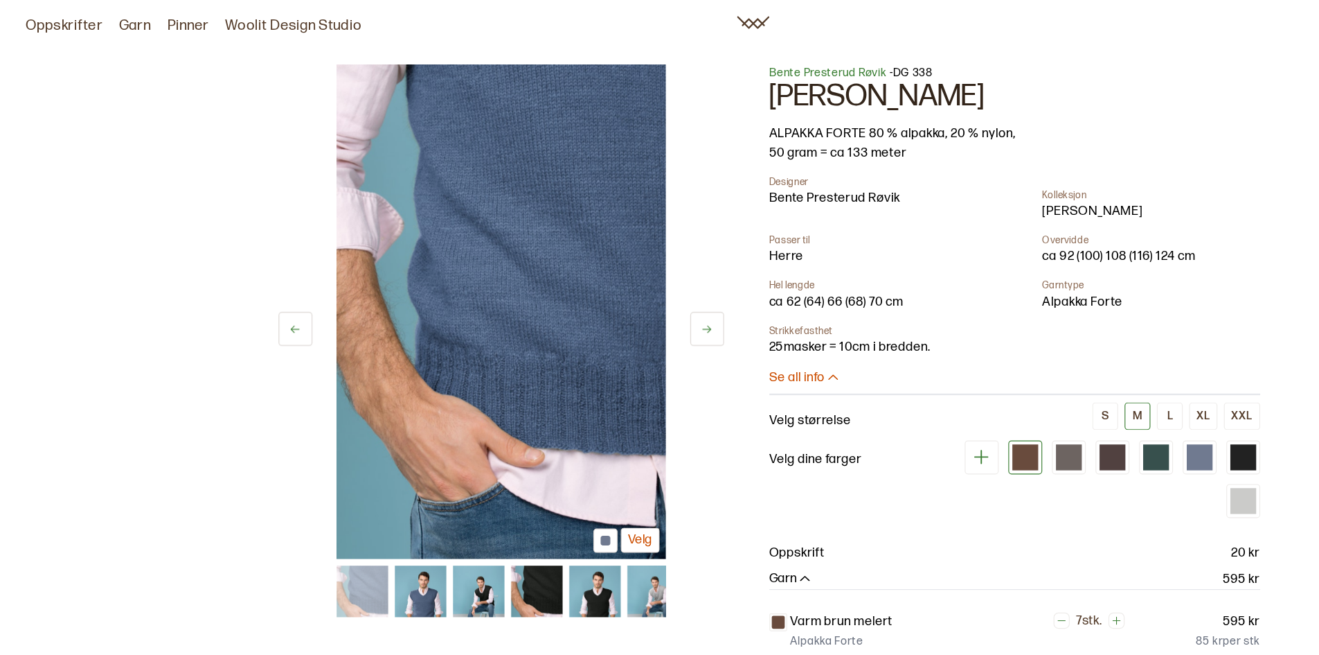
click at [262, 283] on button at bounding box center [253, 281] width 29 height 29
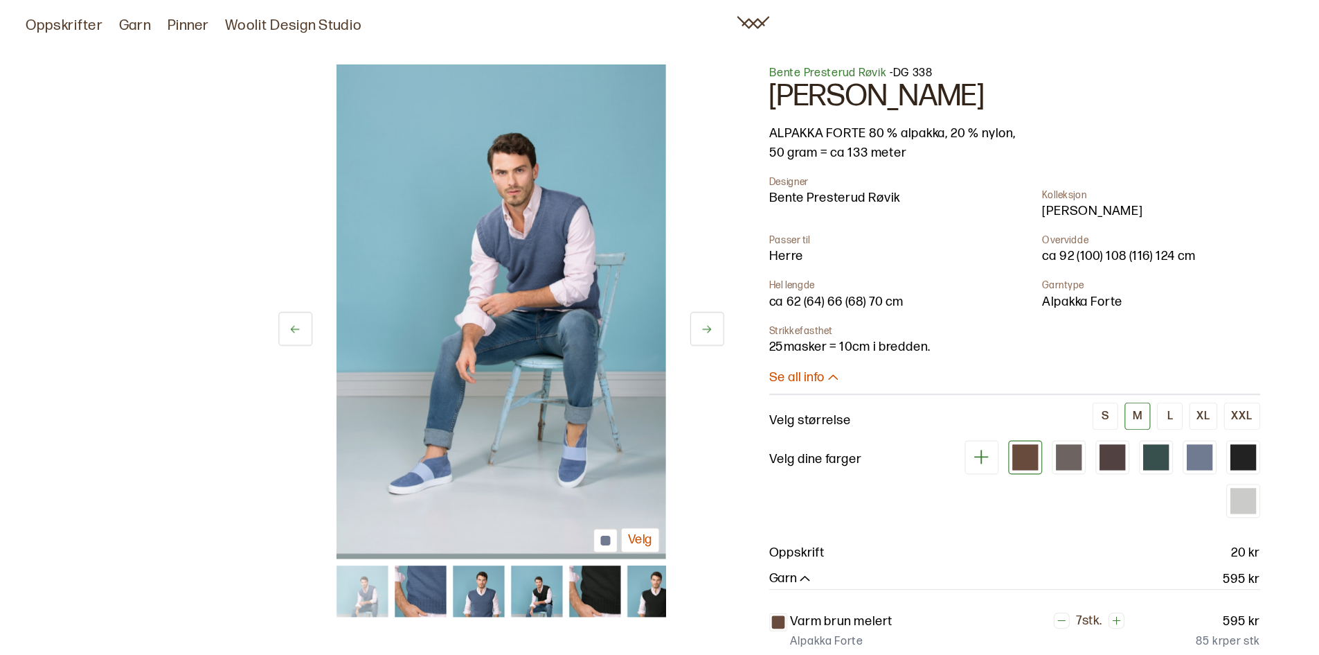
click at [599, 287] on button at bounding box center [606, 281] width 29 height 29
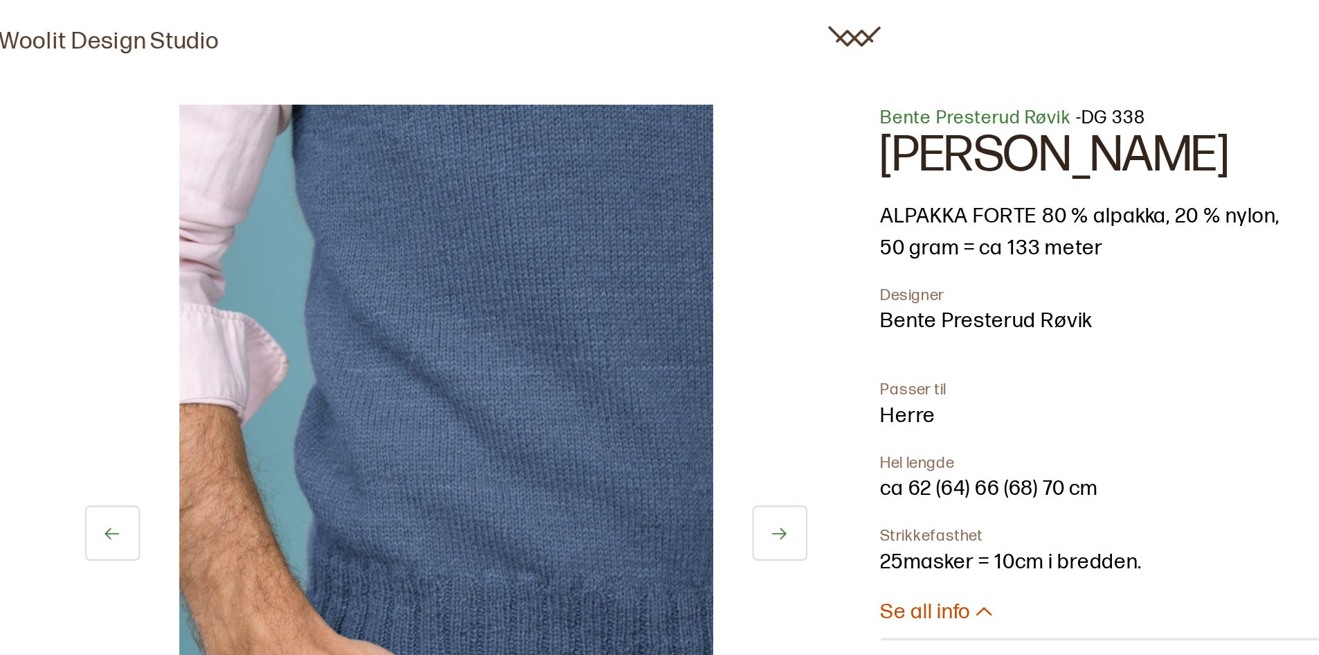
click at [258, 277] on icon at bounding box center [253, 282] width 10 height 10
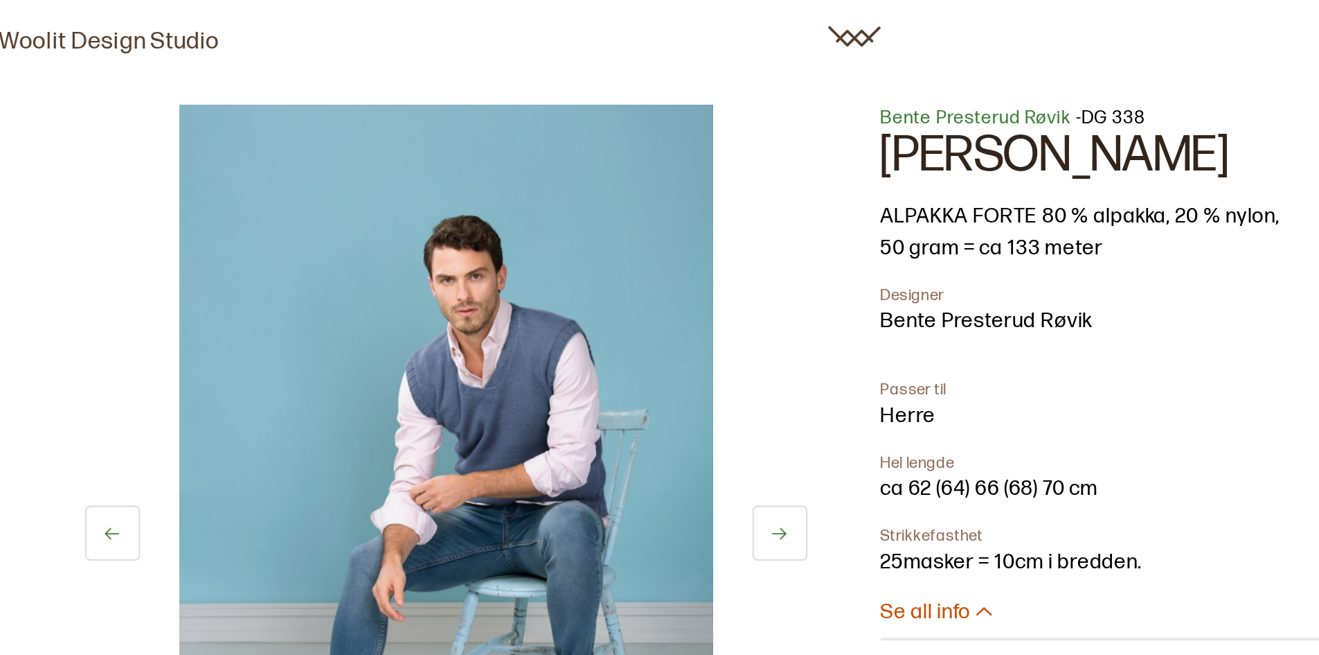
click at [607, 284] on icon at bounding box center [607, 282] width 8 height 6
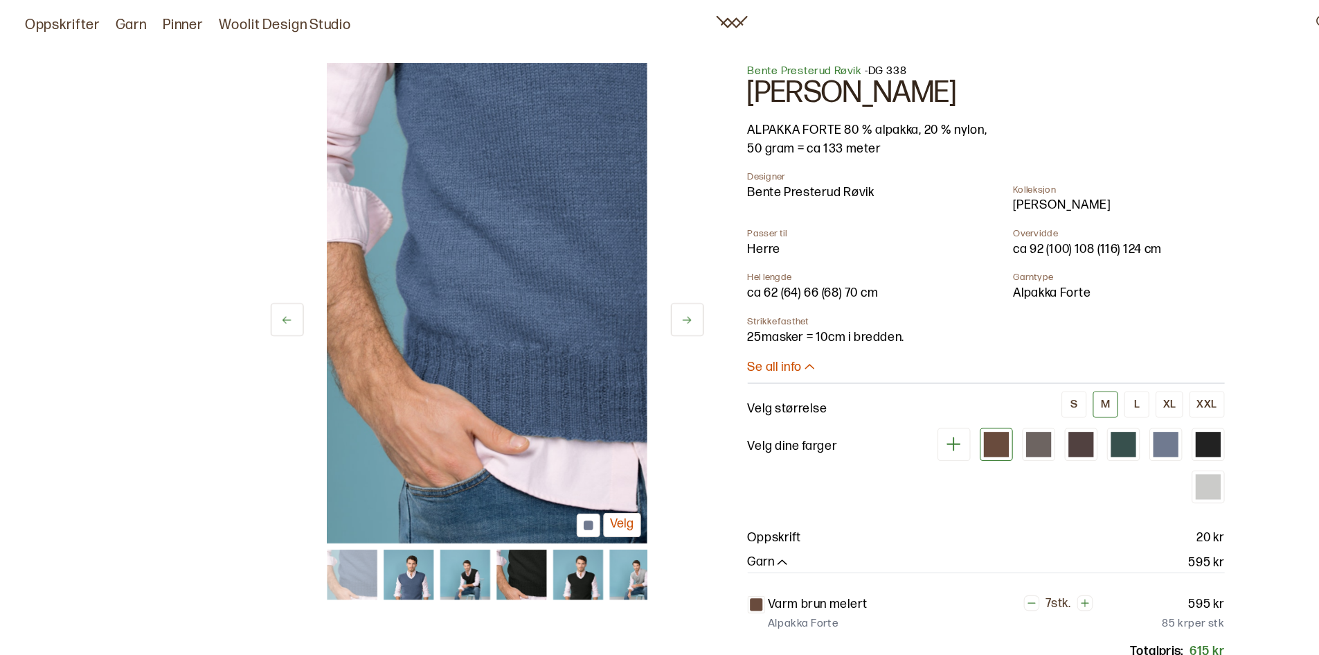
click at [366, 500] on img at bounding box center [360, 507] width 44 height 44
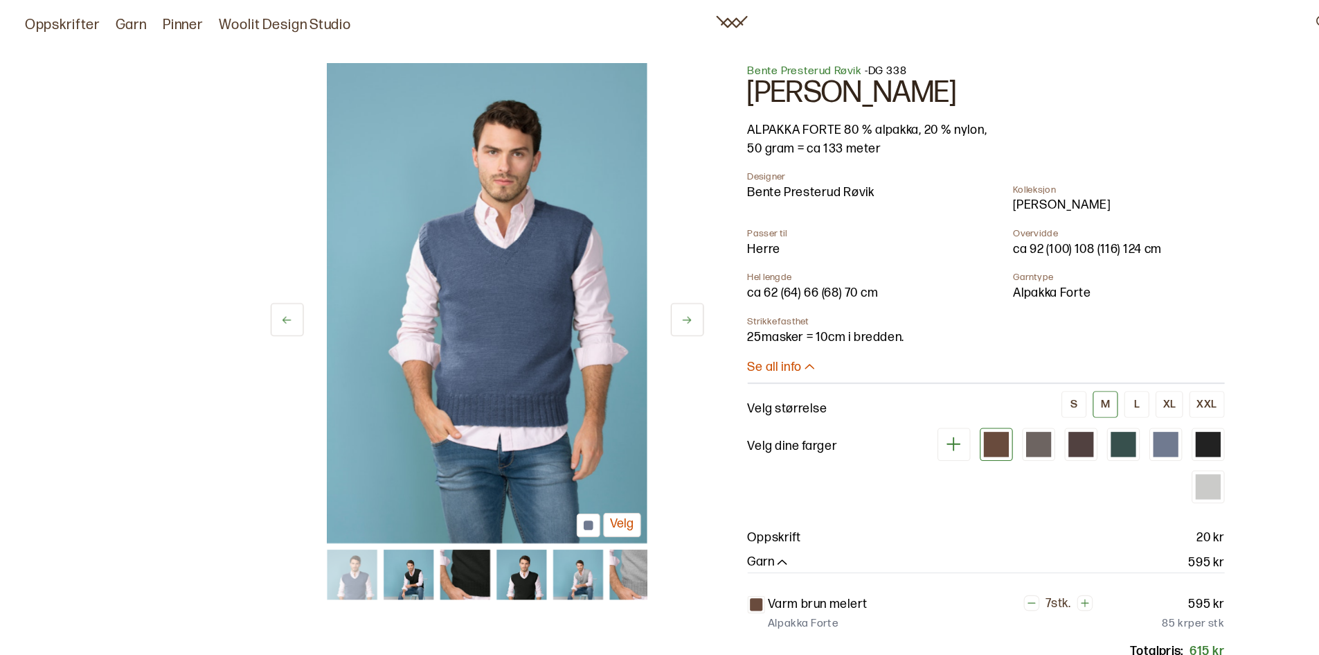
click at [467, 515] on img at bounding box center [460, 507] width 44 height 44
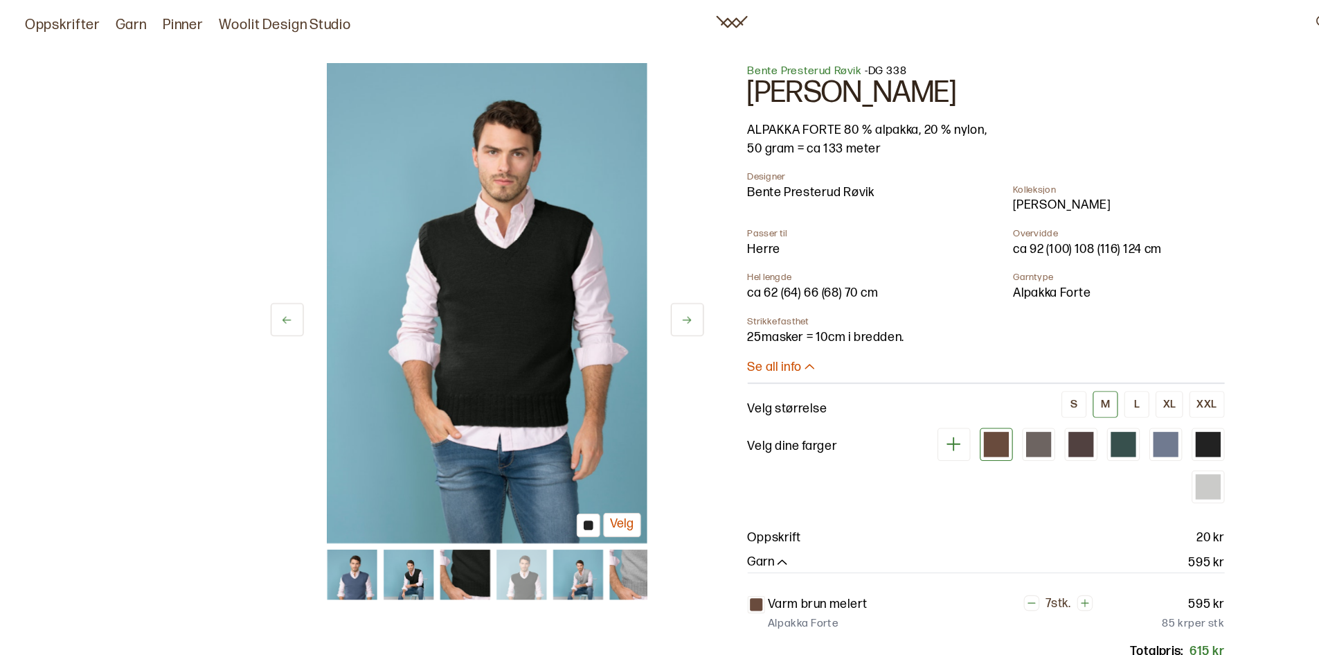
click at [517, 505] on img at bounding box center [510, 507] width 44 height 44
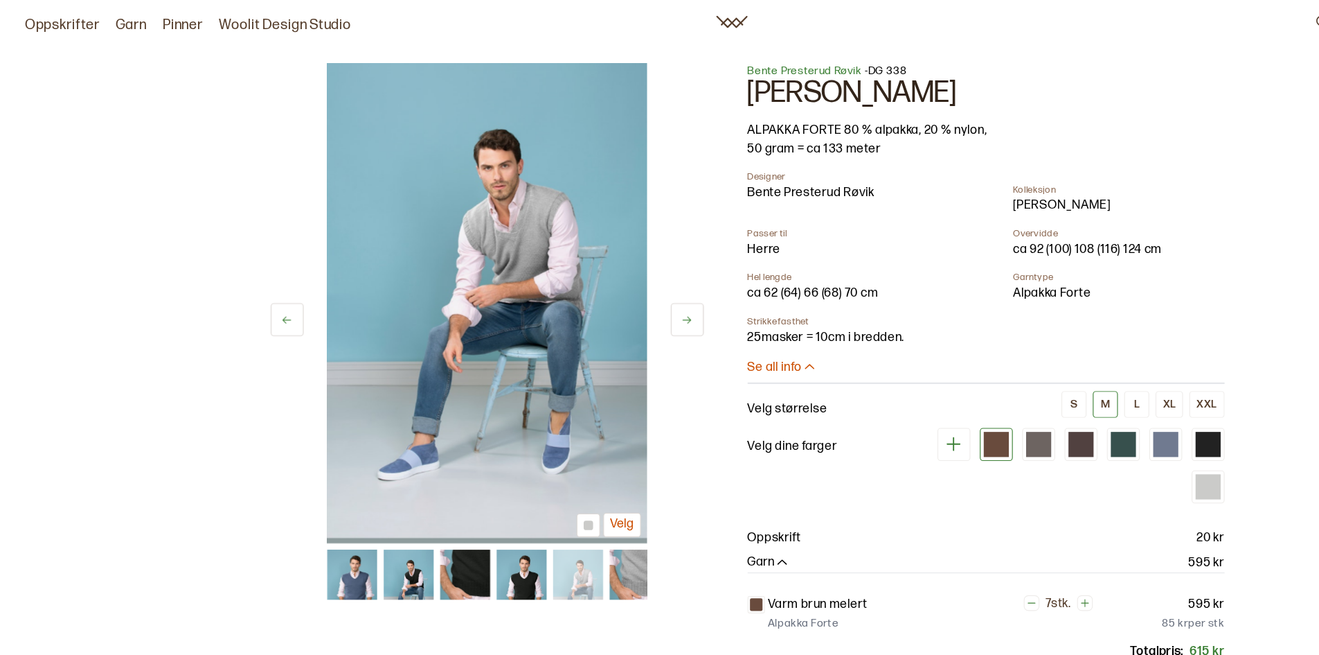
click at [569, 498] on img at bounding box center [559, 507] width 44 height 44
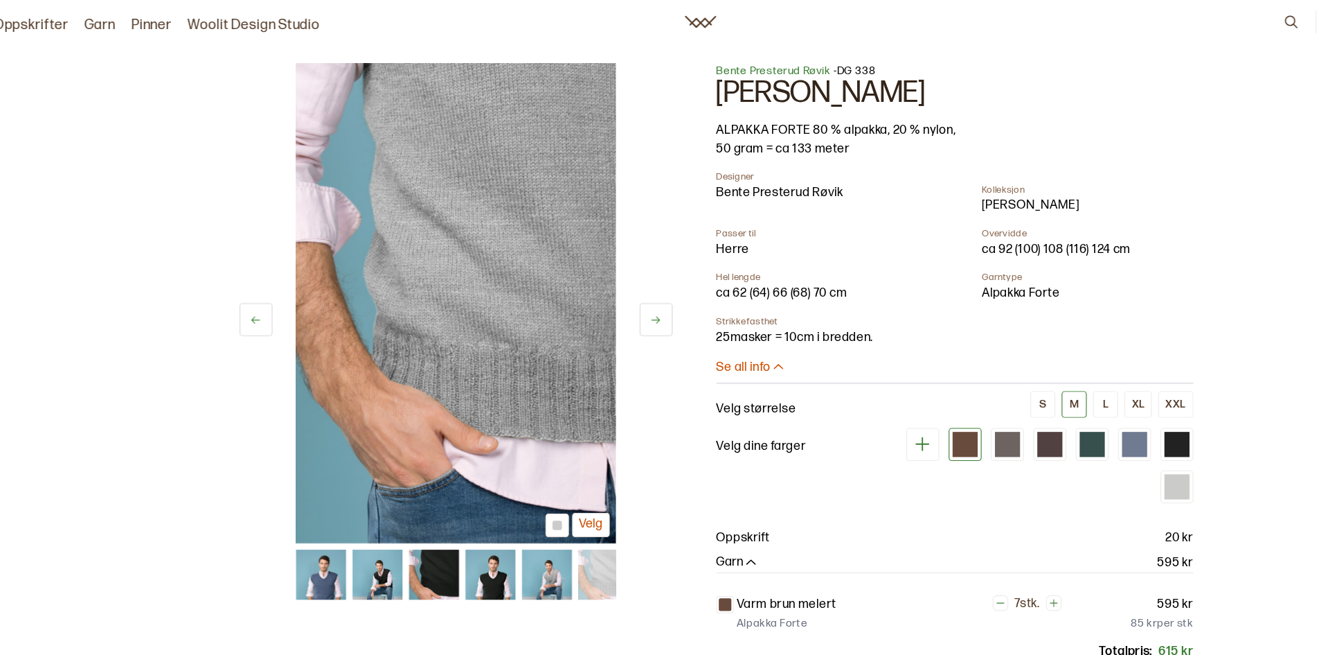
click at [609, 291] on button at bounding box center [606, 281] width 29 height 29
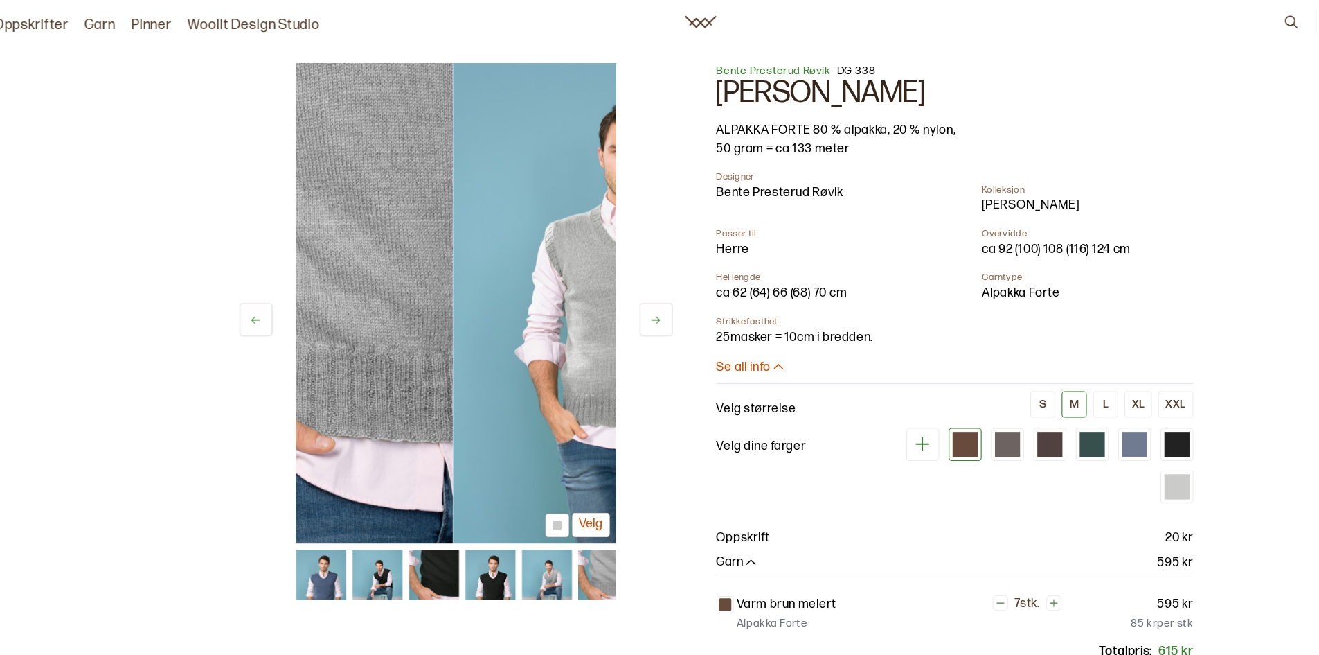
click at [609, 291] on button at bounding box center [606, 281] width 29 height 29
